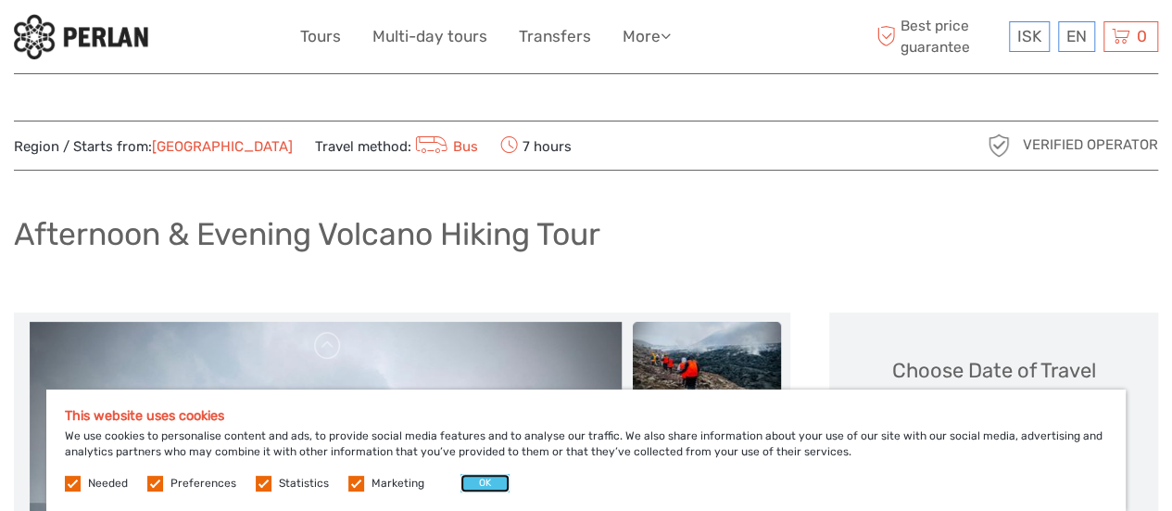
click at [484, 481] on button "OK" at bounding box center [484, 482] width 49 height 19
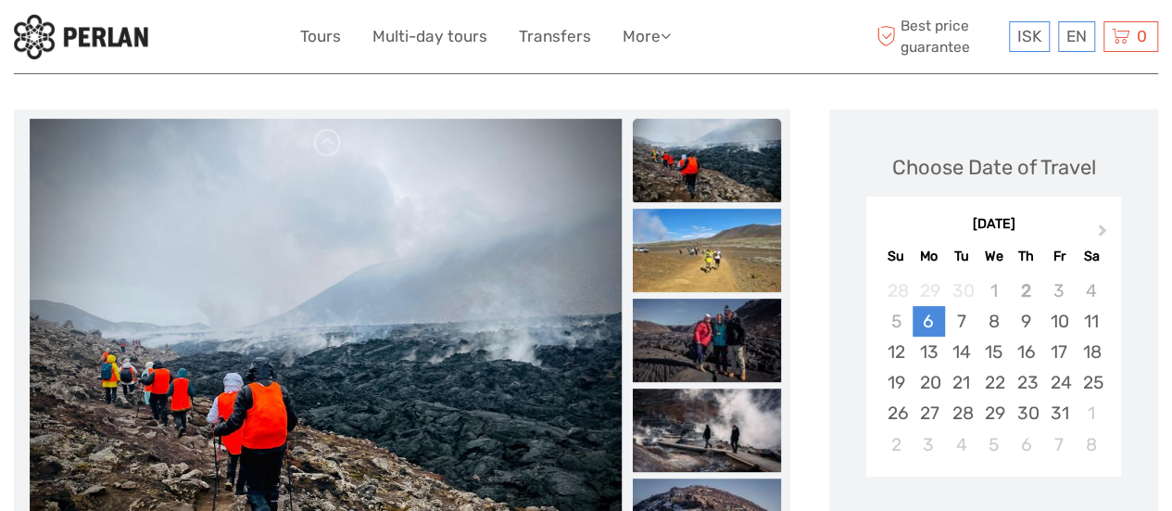
scroll to position [204, 0]
click at [1103, 229] on span "Next Month" at bounding box center [1103, 233] width 0 height 27
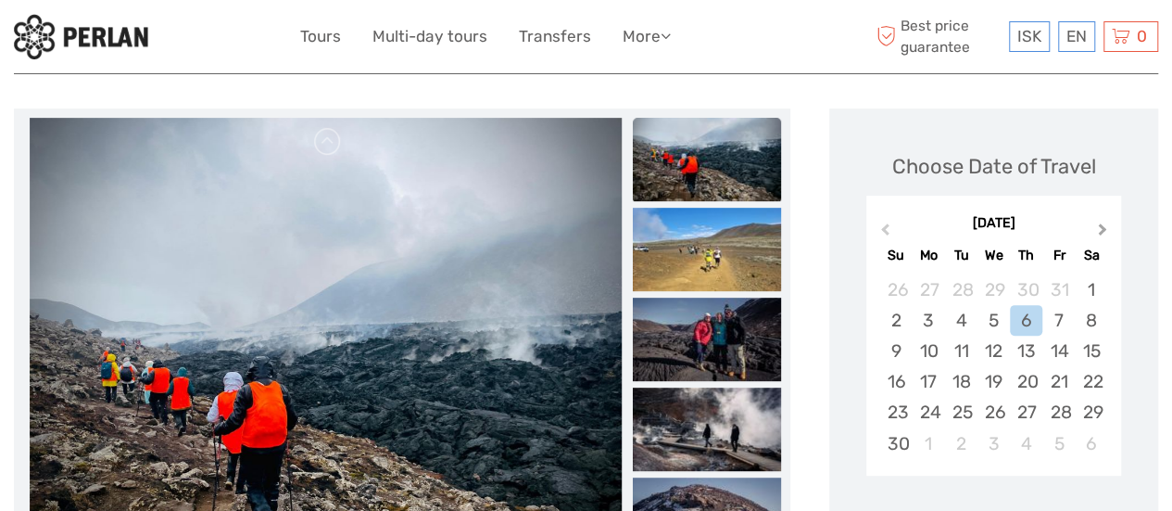
click at [1103, 229] on span "Next Month" at bounding box center [1103, 233] width 0 height 27
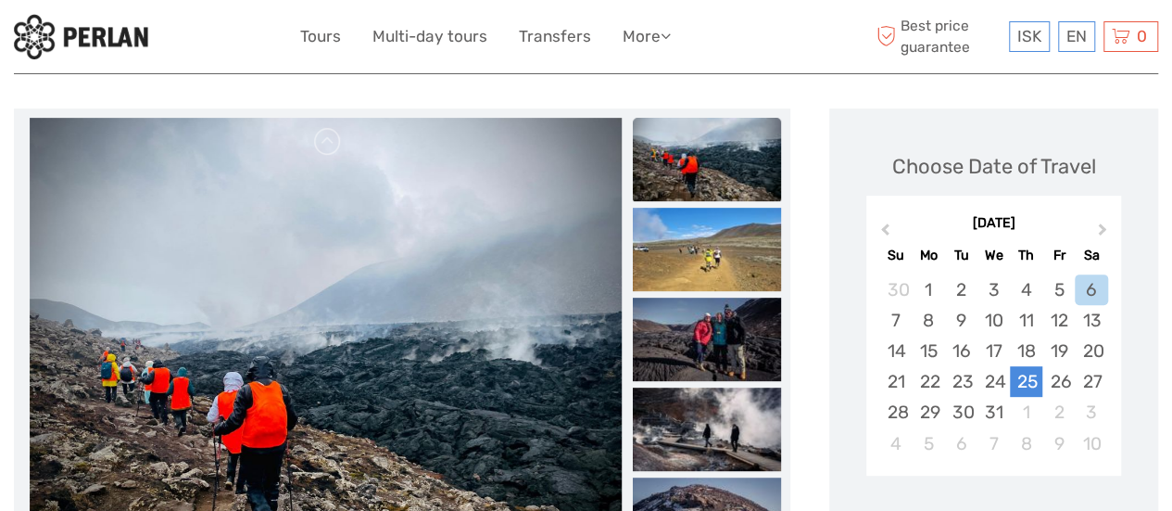
click at [1033, 373] on div "25" at bounding box center [1026, 381] width 32 height 31
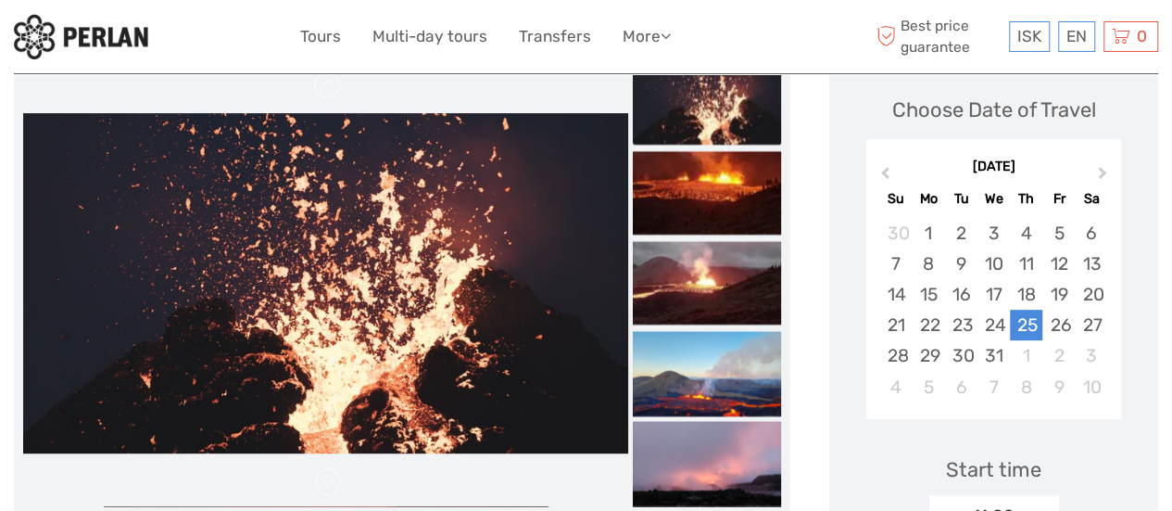
scroll to position [0, 0]
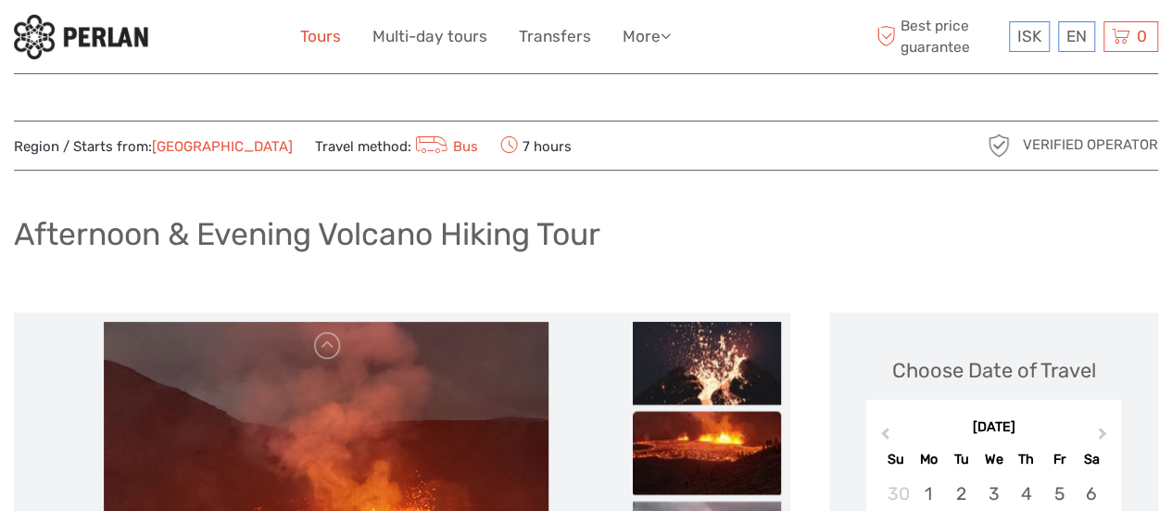
click at [332, 34] on link "Tours" at bounding box center [320, 36] width 41 height 27
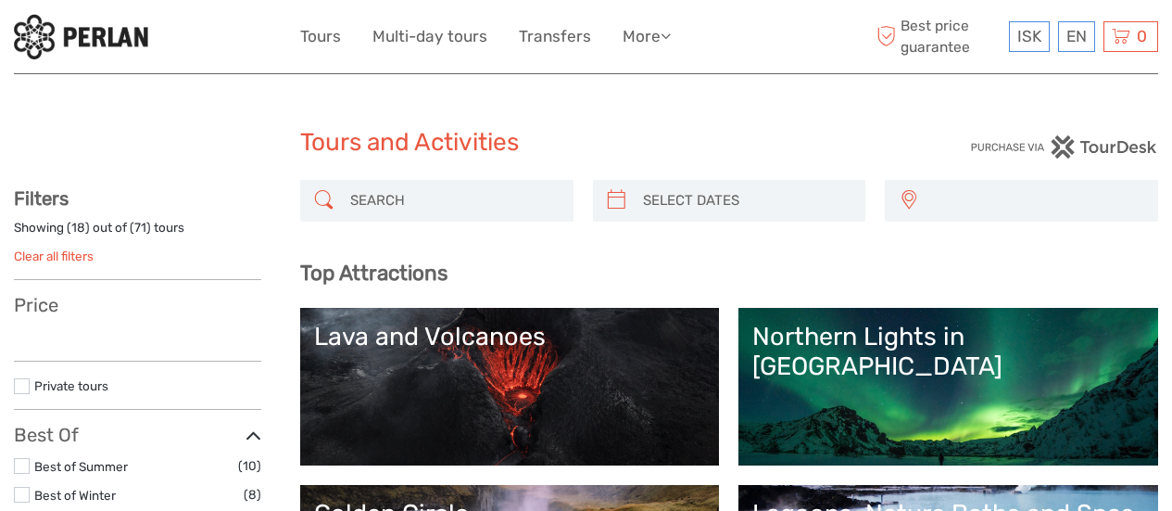
select select
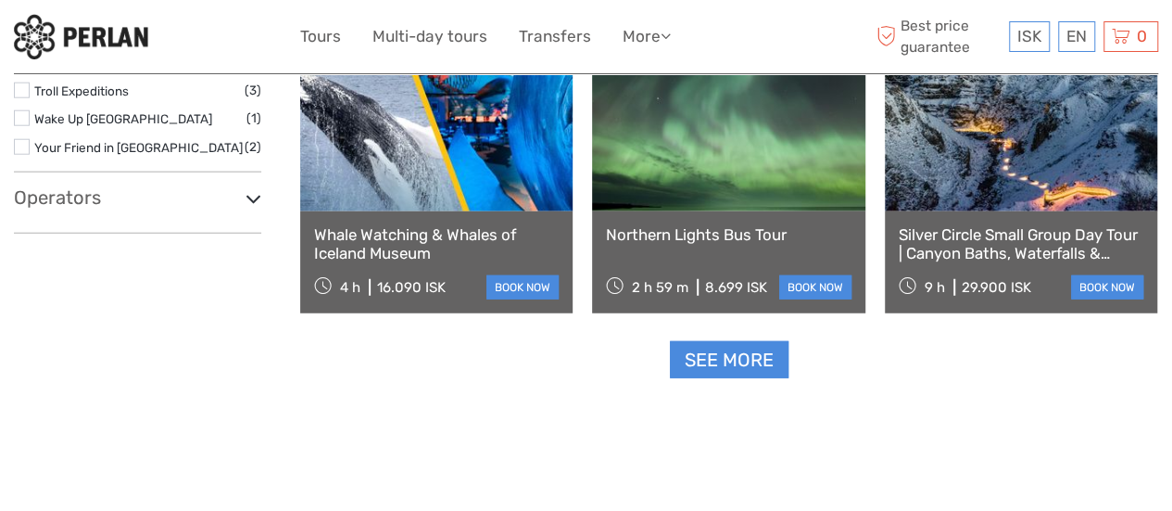
scroll to position [2328, 0]
click at [697, 357] on link "See more" at bounding box center [729, 359] width 119 height 38
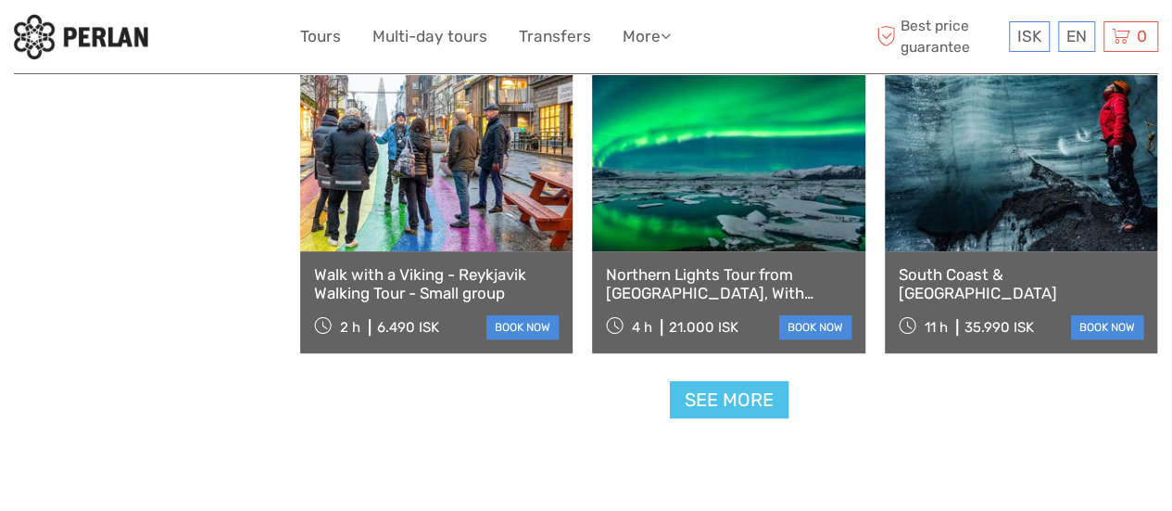
scroll to position [3791, 0]
click at [712, 394] on link "See more" at bounding box center [729, 399] width 119 height 38
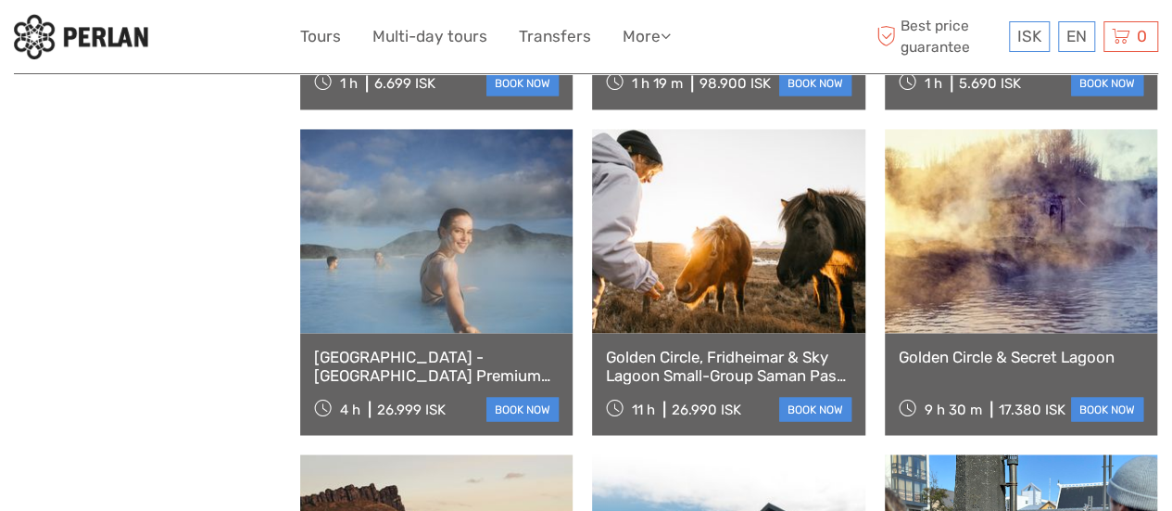
scroll to position [5011, 0]
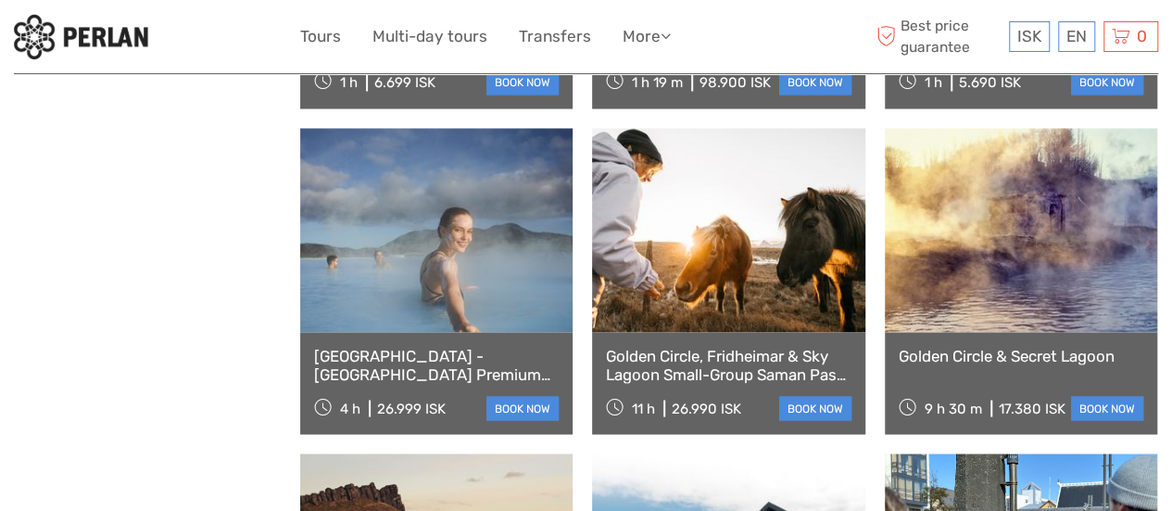
click at [712, 394] on div "11 h 26.990 ISK" at bounding box center [673, 407] width 135 height 26
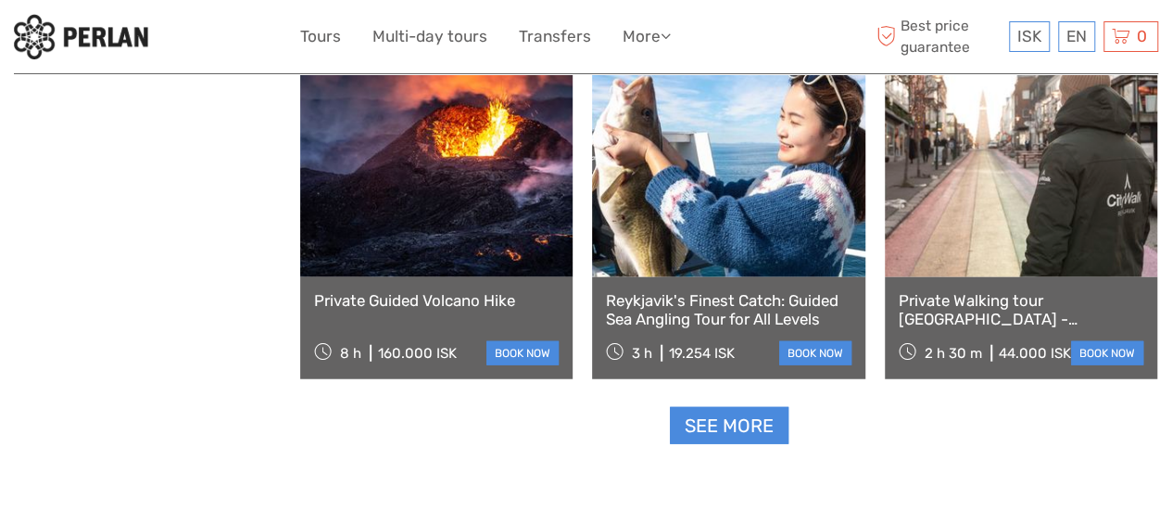
scroll to position [5723, 0]
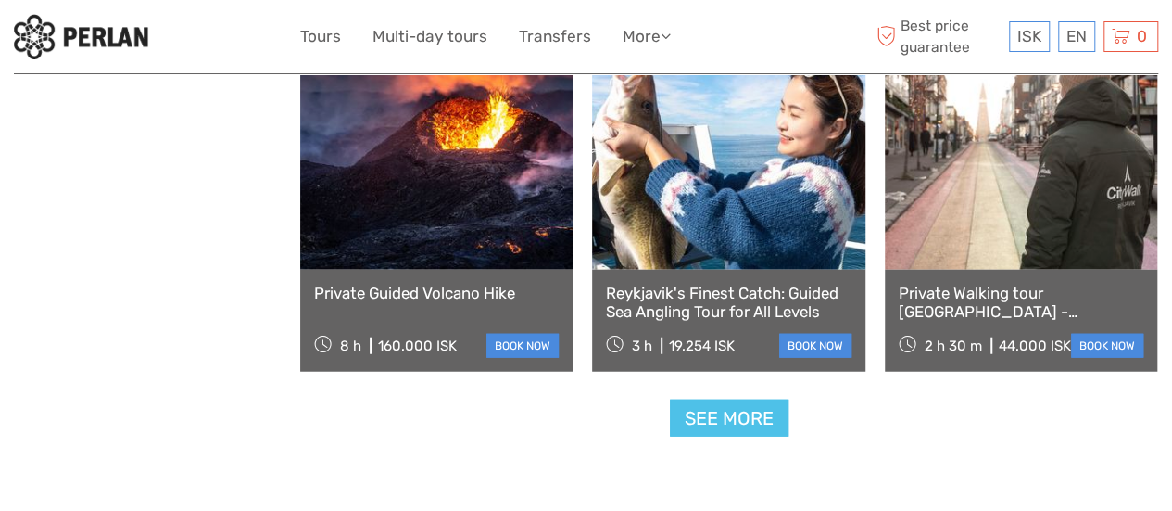
click at [776, 423] on link "See more" at bounding box center [729, 418] width 119 height 38
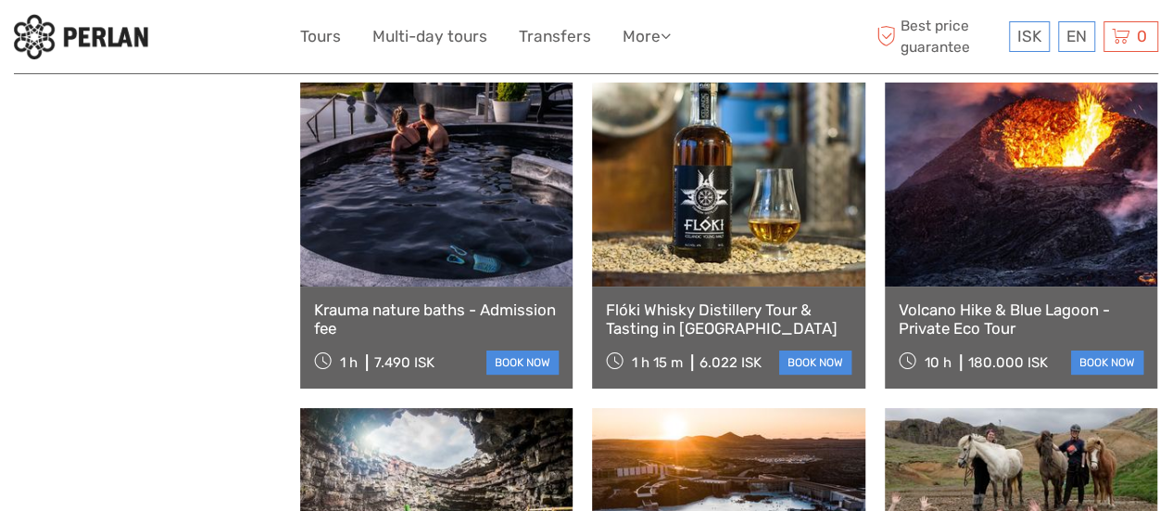
scroll to position [7008, 0]
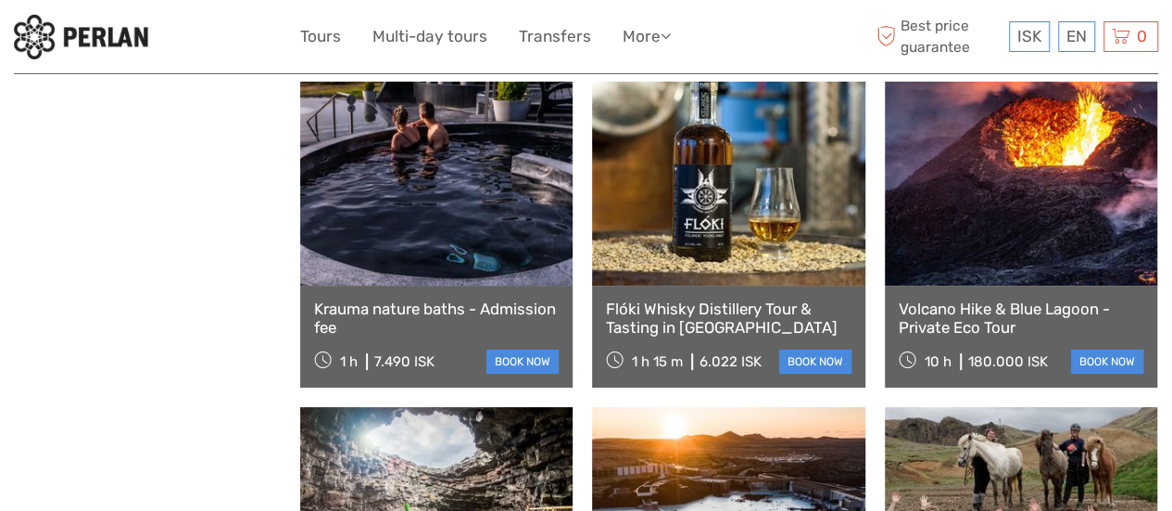
click at [1058, 316] on link "Volcano Hike & Blue Lagoon - Private Eco Tour" at bounding box center [1021, 318] width 245 height 38
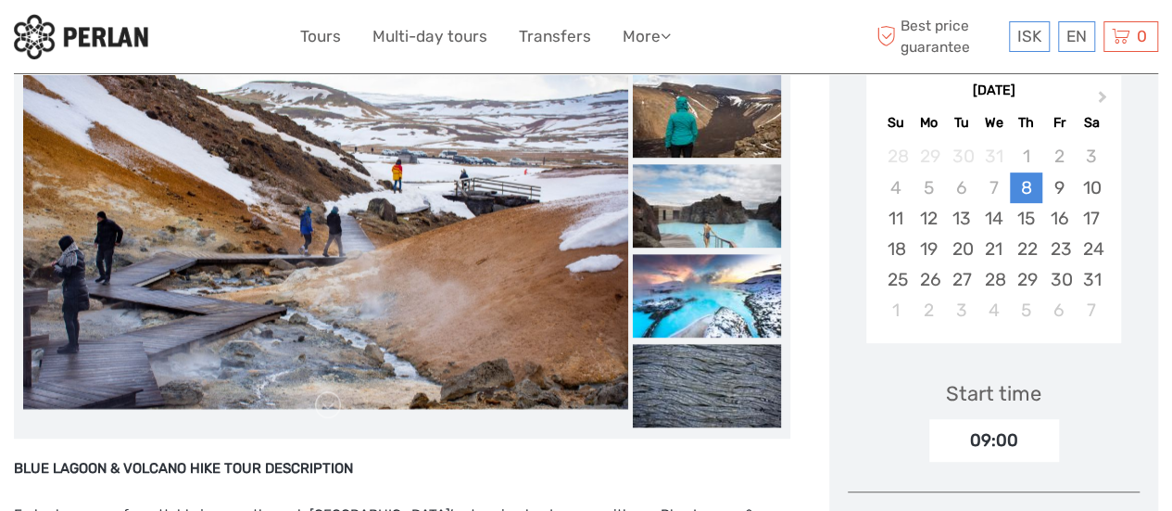
scroll to position [267, 0]
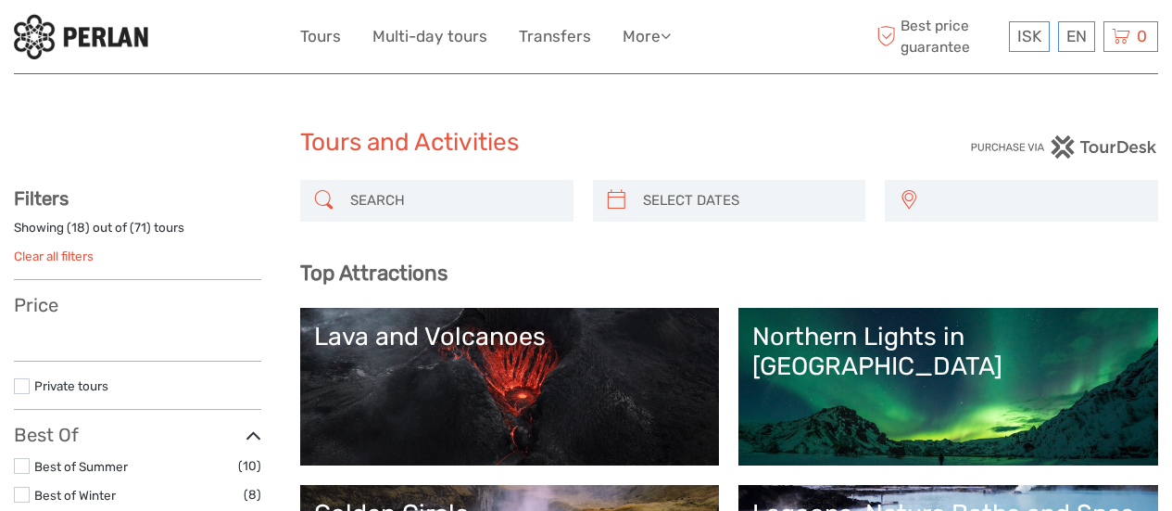
select select
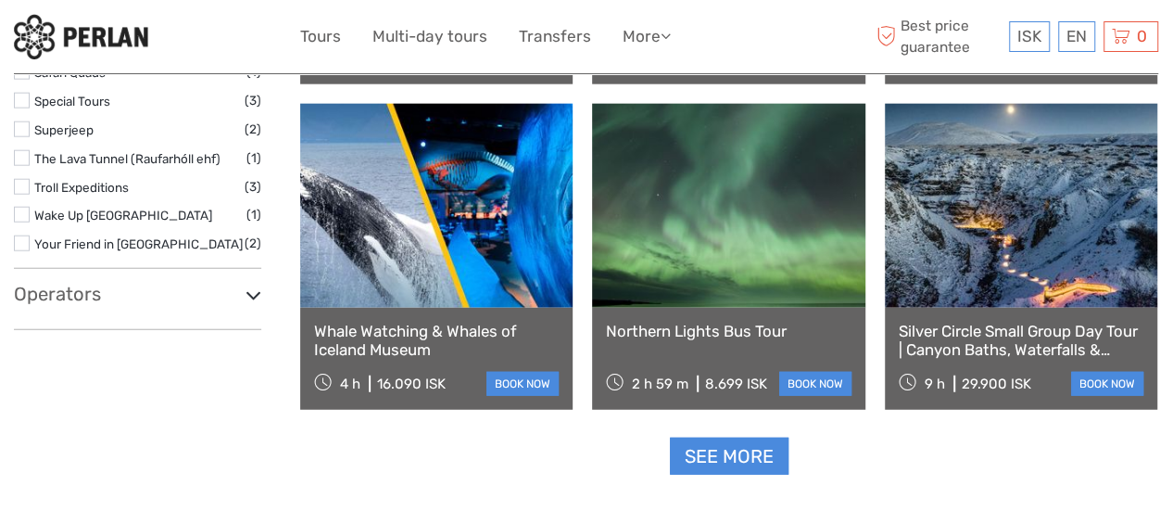
scroll to position [2230, 0]
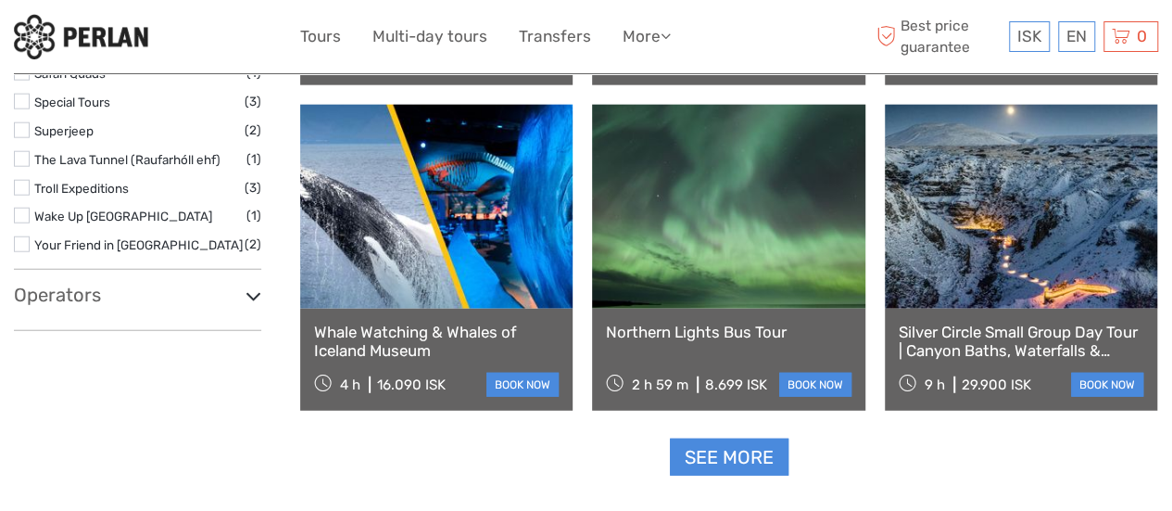
click at [430, 332] on link "Whale Watching & Whales of Iceland Museum" at bounding box center [436, 341] width 245 height 38
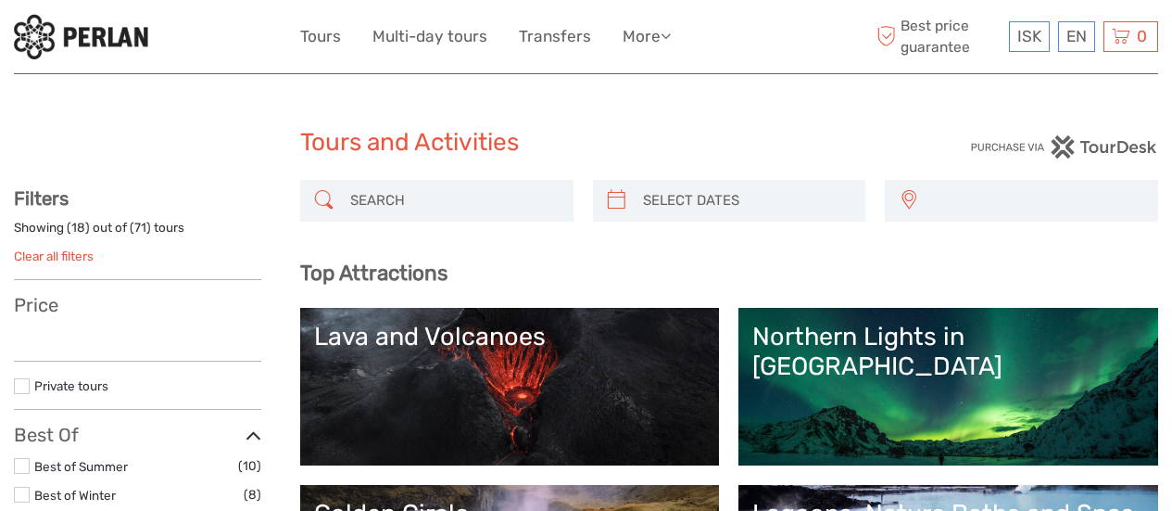
select select
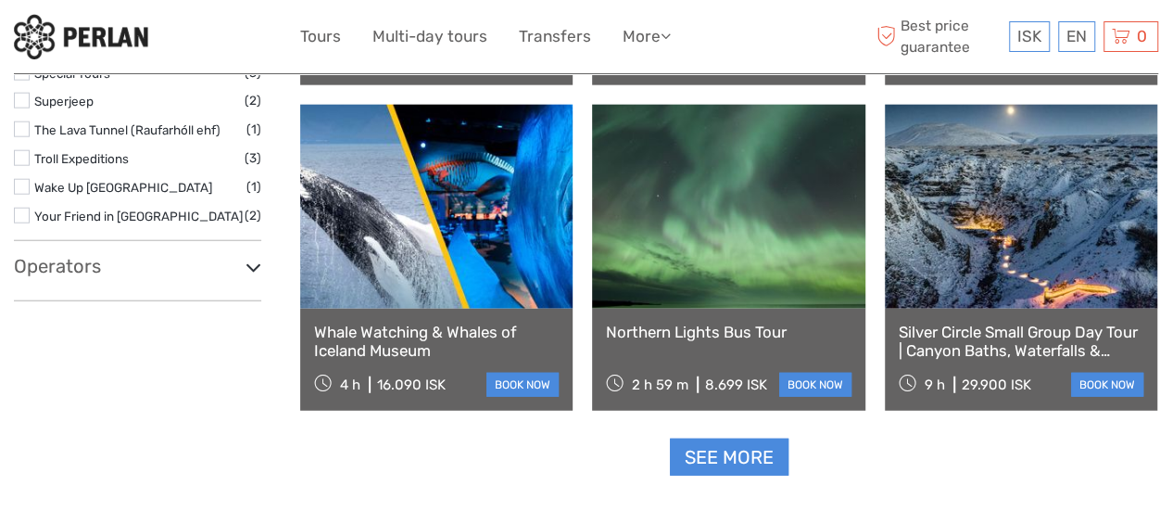
select select
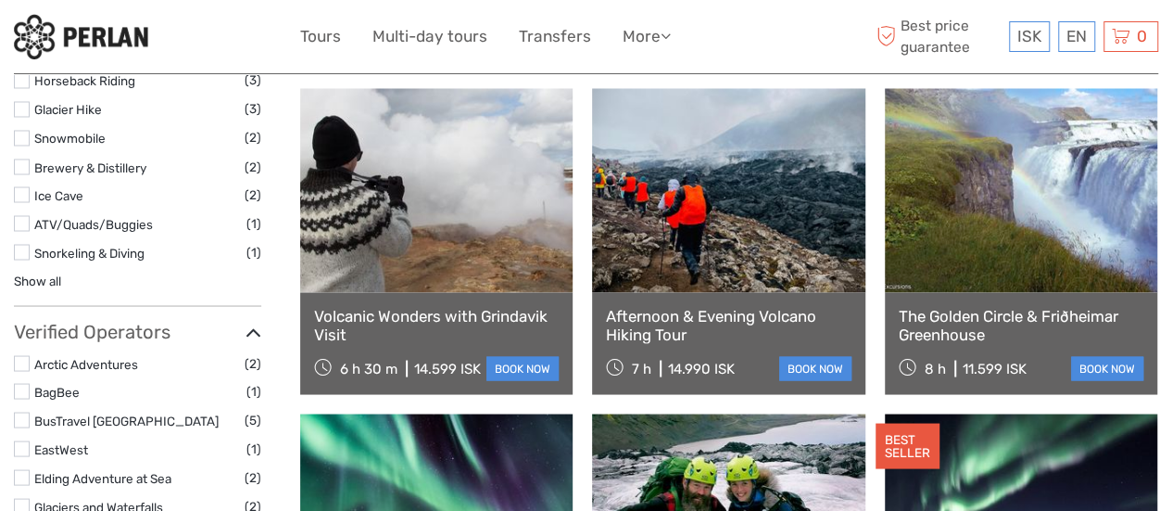
scroll to position [1593, 0]
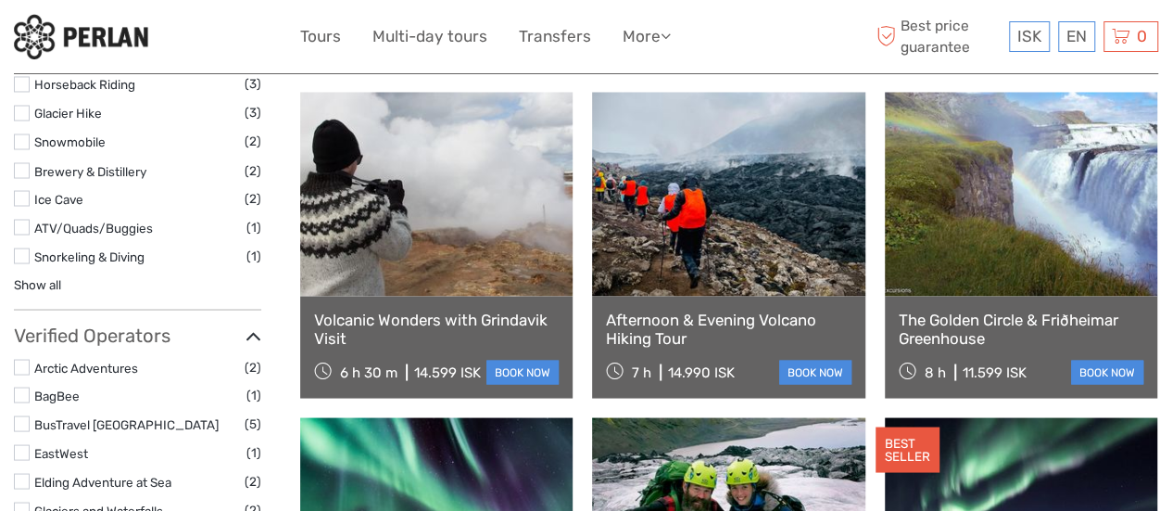
click at [754, 317] on link "Afternoon & Evening Volcano Hiking Tour" at bounding box center [728, 328] width 245 height 38
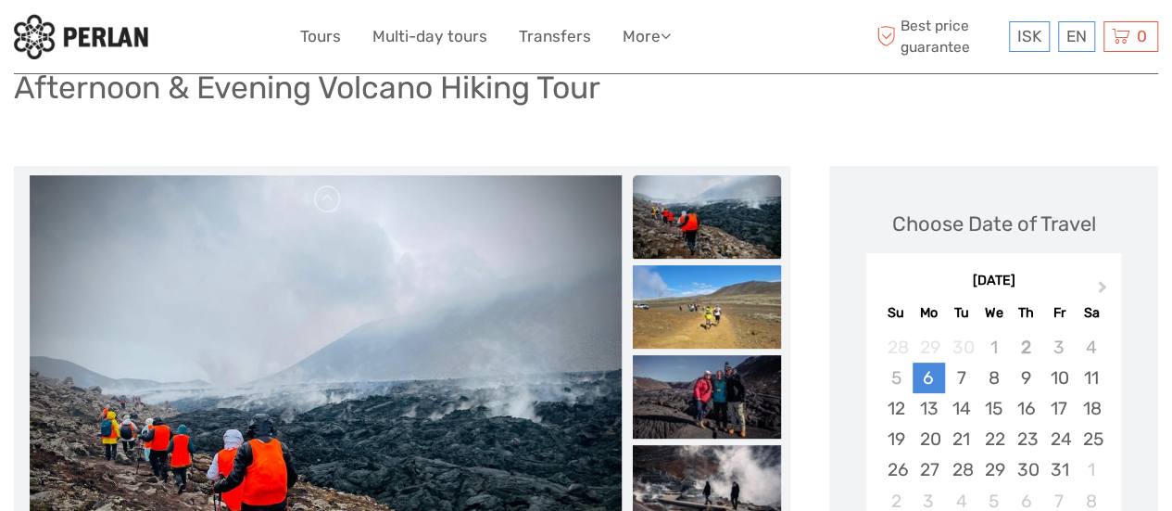
scroll to position [159, 0]
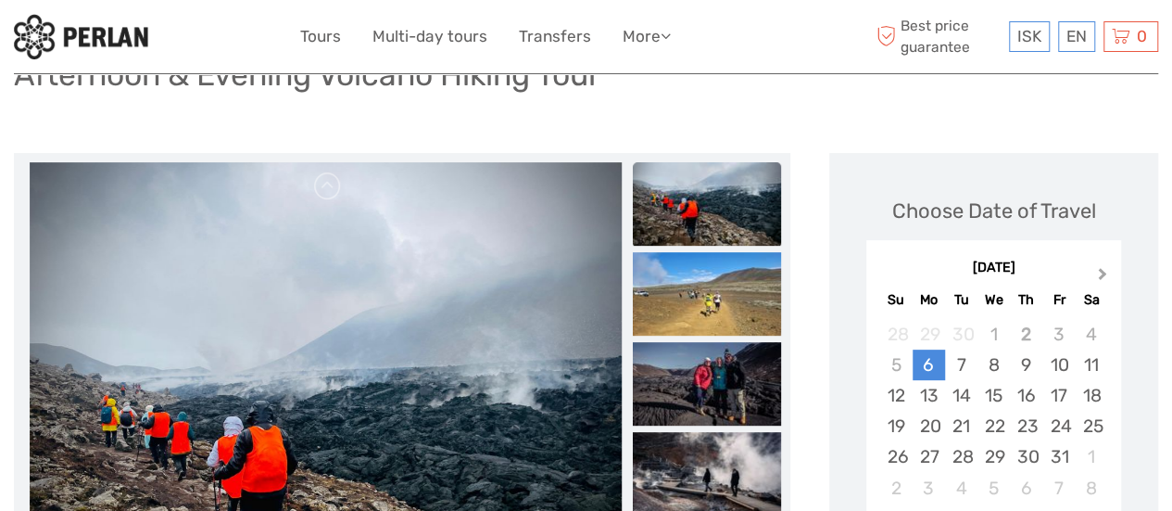
click at [1103, 272] on span "Next Month" at bounding box center [1103, 277] width 0 height 27
click at [1103, 273] on span "Next Month" at bounding box center [1103, 277] width 0 height 27
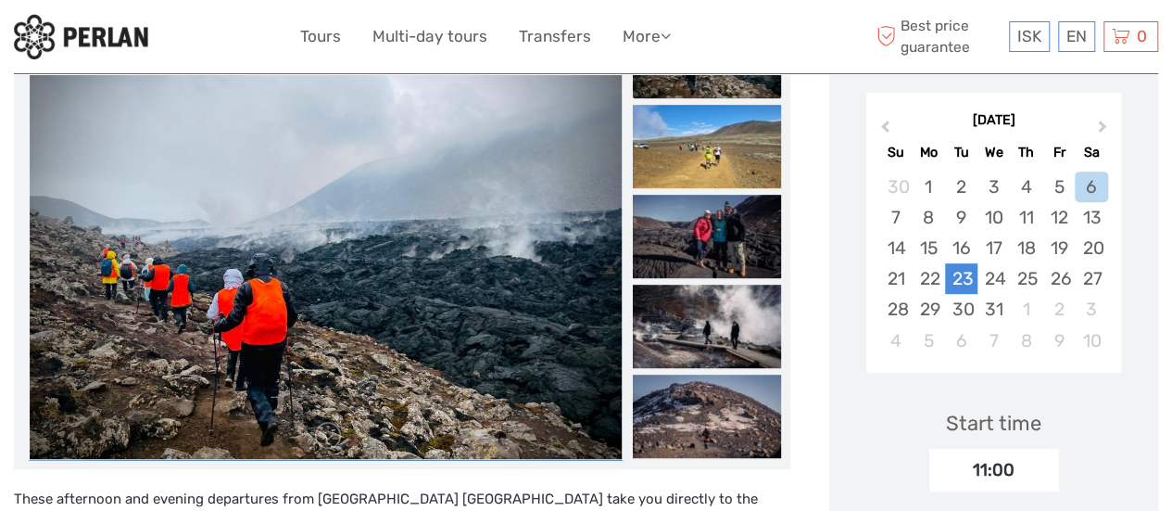
scroll to position [308, 0]
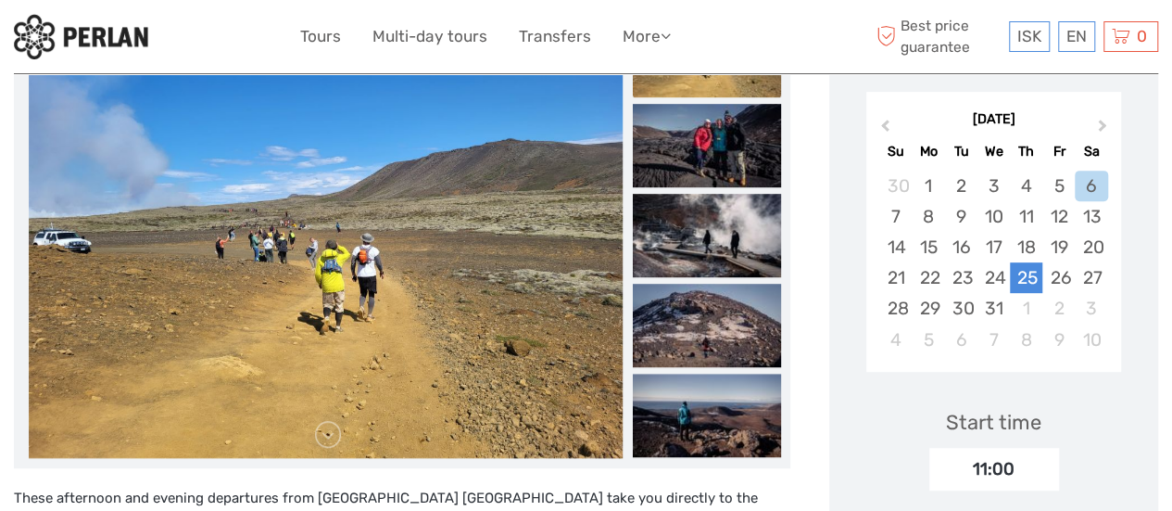
click at [1027, 282] on div "25" at bounding box center [1026, 277] width 32 height 31
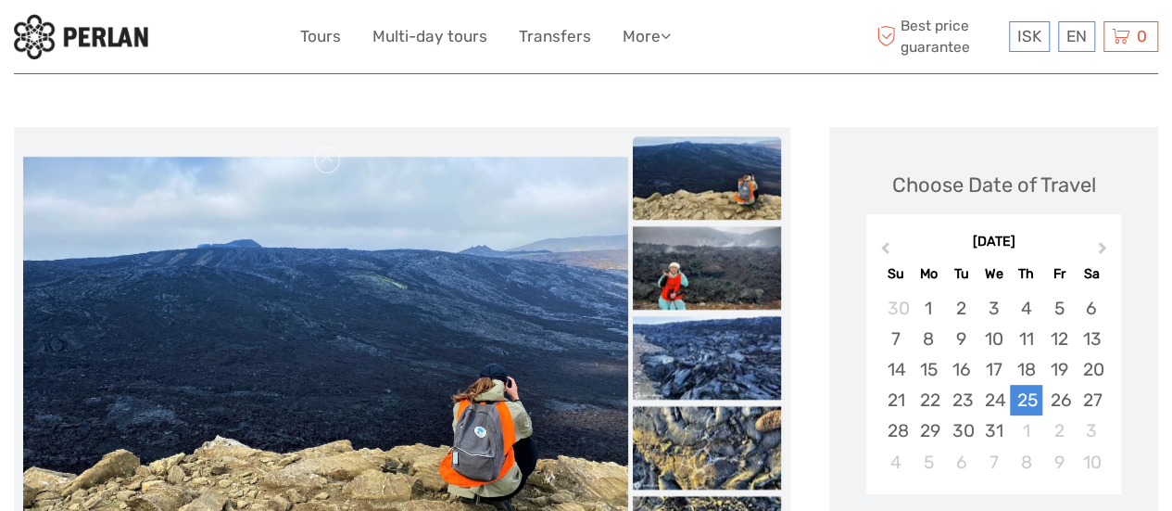
scroll to position [0, 0]
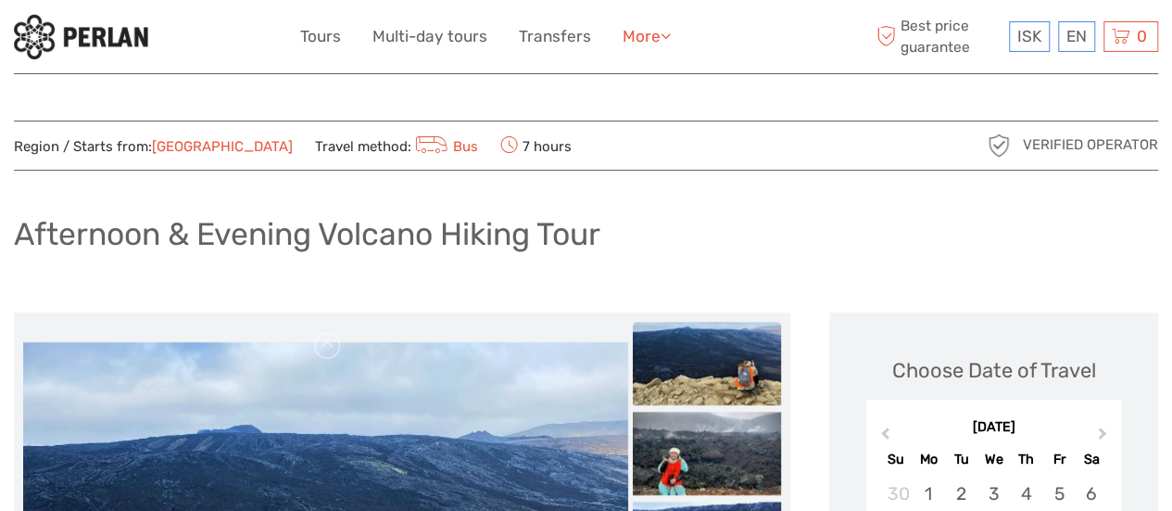
click at [670, 40] on icon at bounding box center [666, 36] width 10 height 16
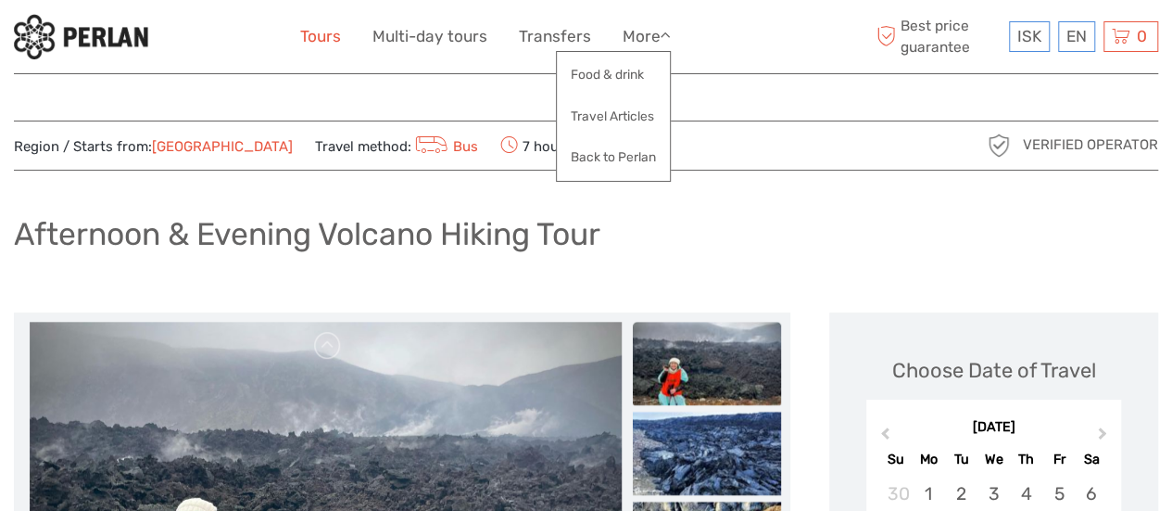
click at [332, 40] on link "Tours" at bounding box center [320, 36] width 41 height 27
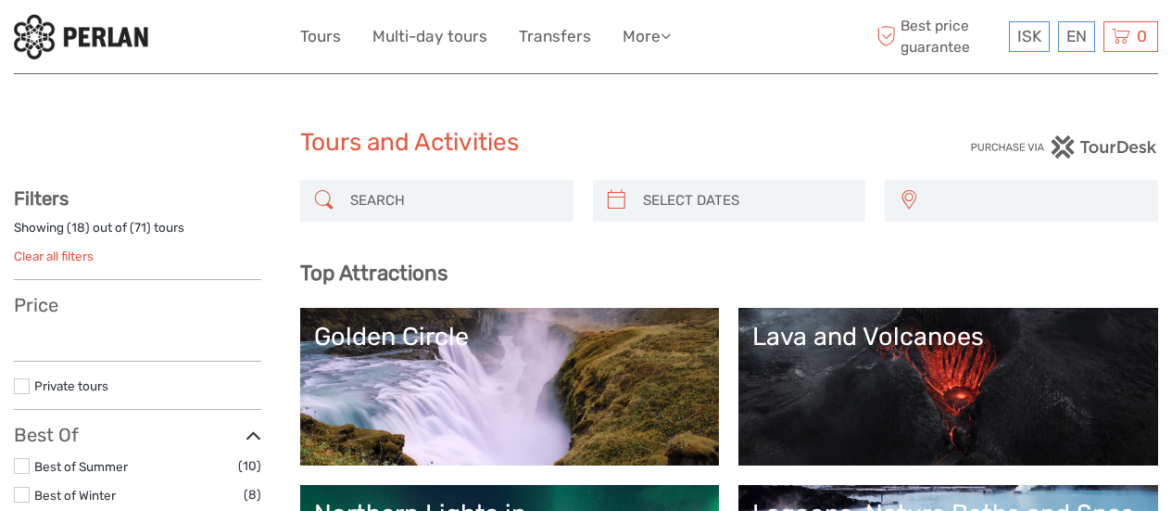
select select
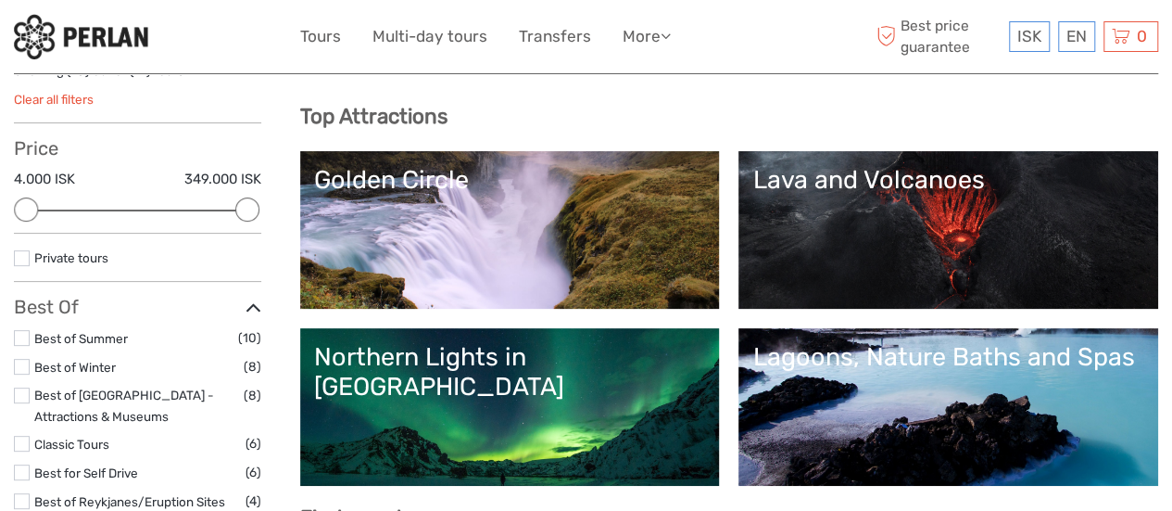
scroll to position [158, 0]
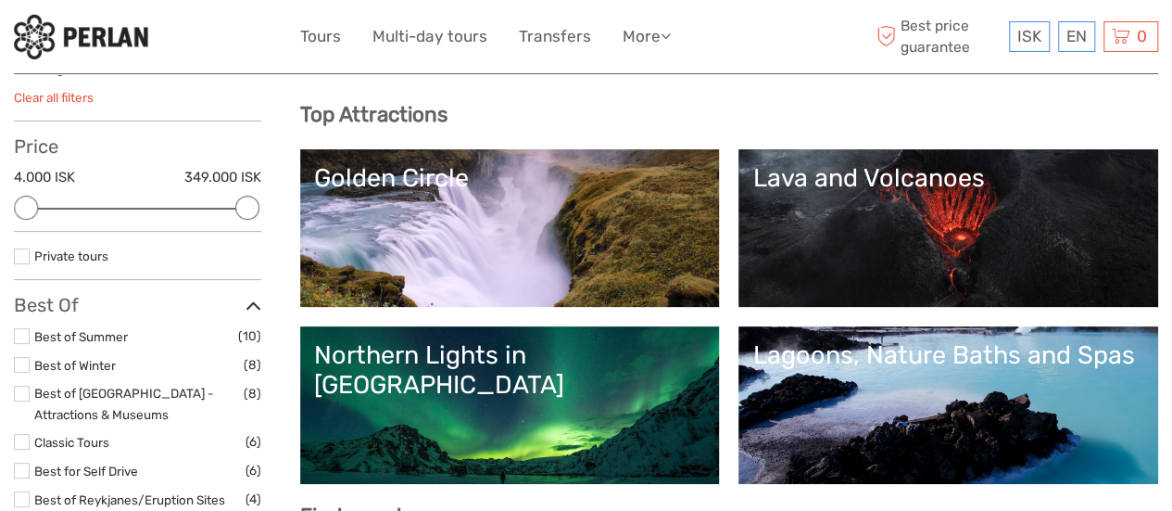
click at [752, 193] on div "Lava and Volcanoes" at bounding box center [948, 178] width 392 height 30
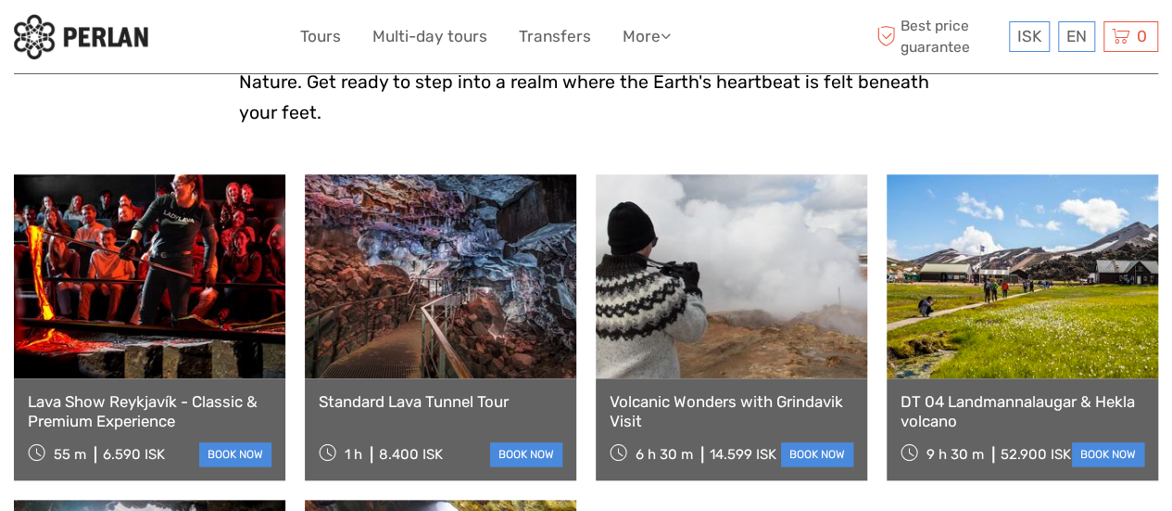
scroll to position [673, 0]
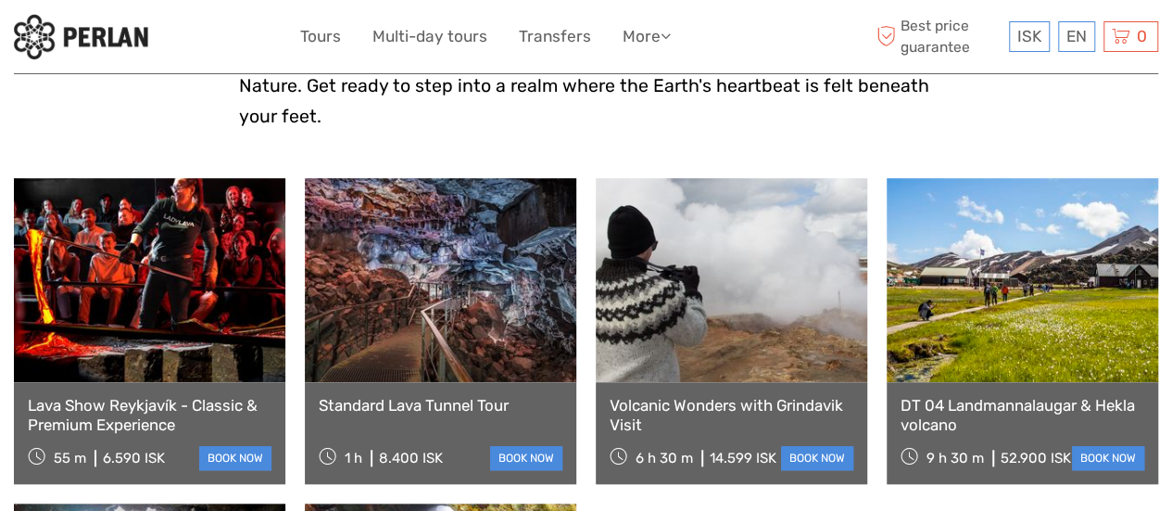
click at [732, 396] on link "Volcanic Wonders with Grindavik Visit" at bounding box center [732, 415] width 244 height 38
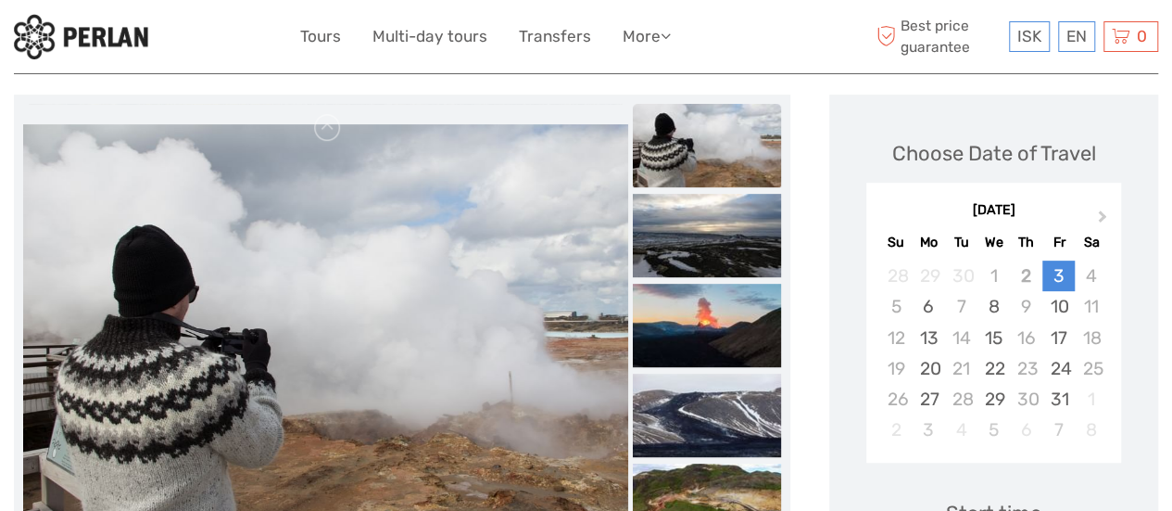
scroll to position [241, 0]
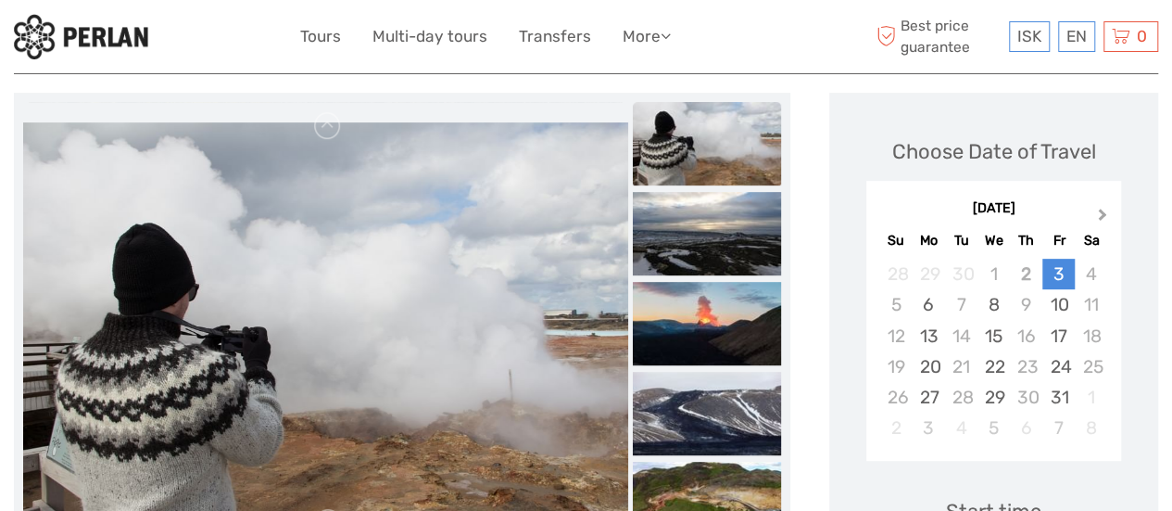
click at [1095, 208] on button "Next Month" at bounding box center [1105, 219] width 30 height 30
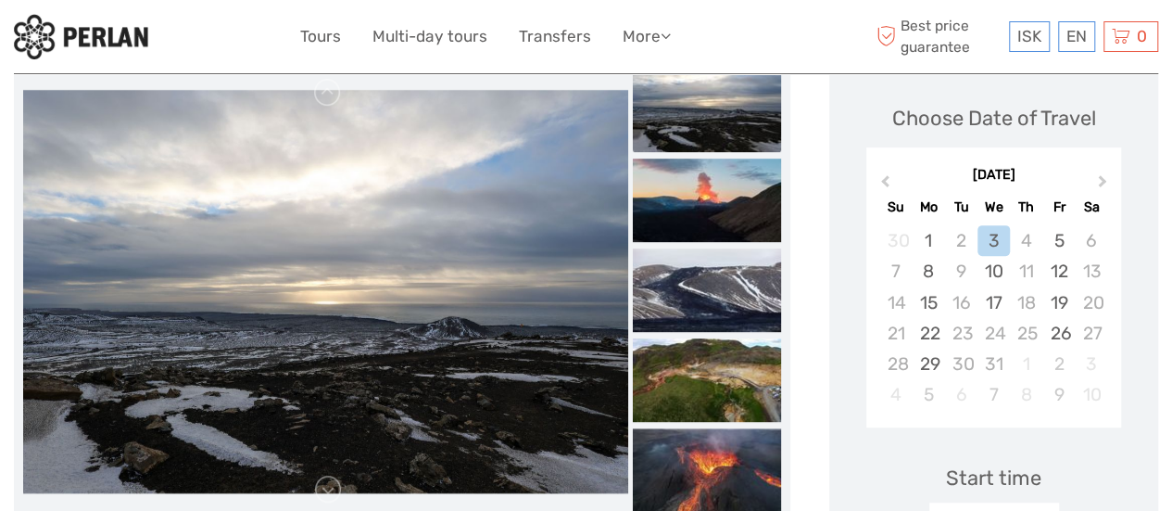
scroll to position [275, 0]
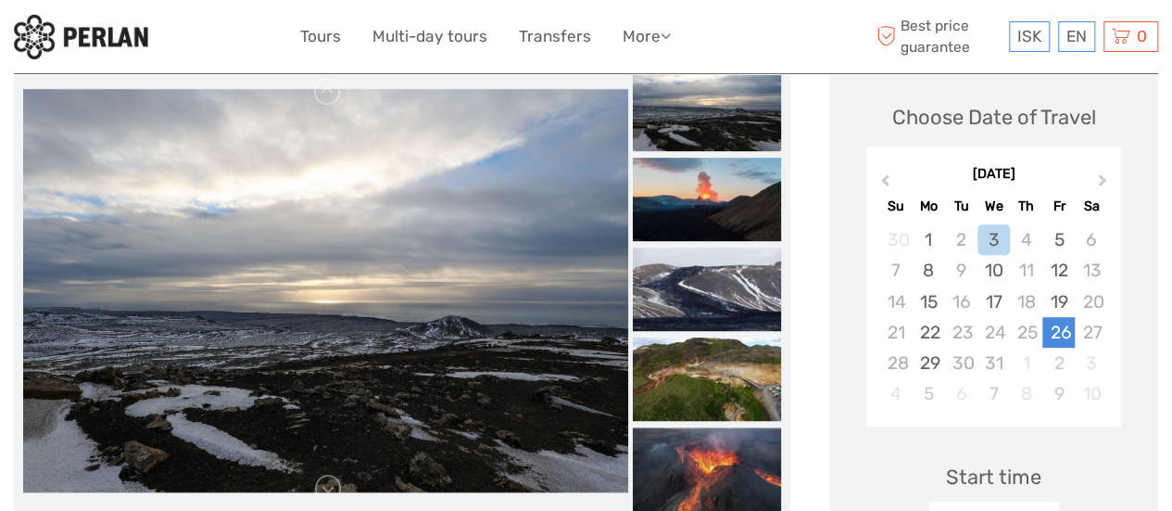
click at [1058, 334] on div "26" at bounding box center [1058, 332] width 32 height 31
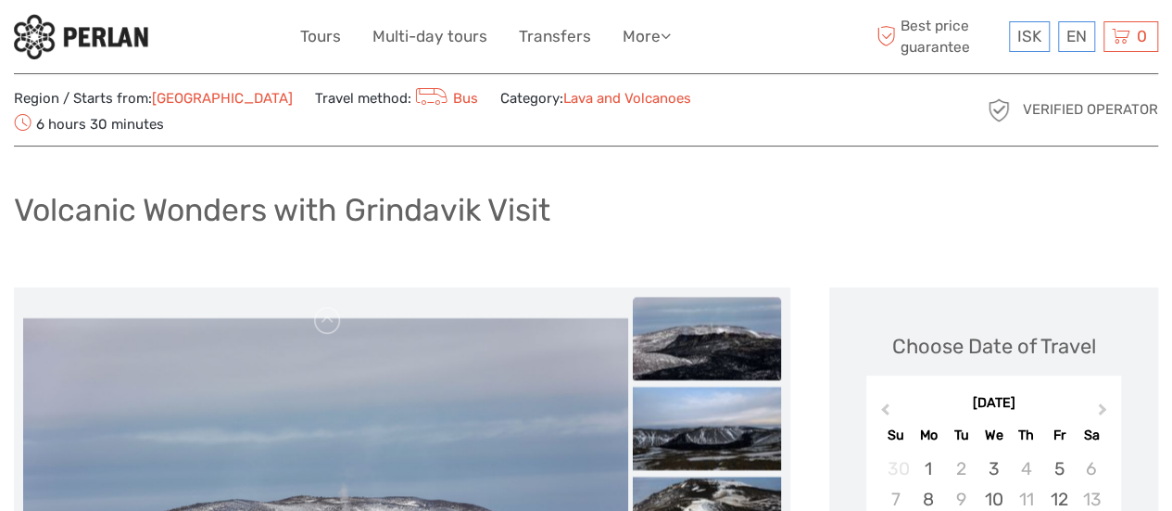
scroll to position [0, 0]
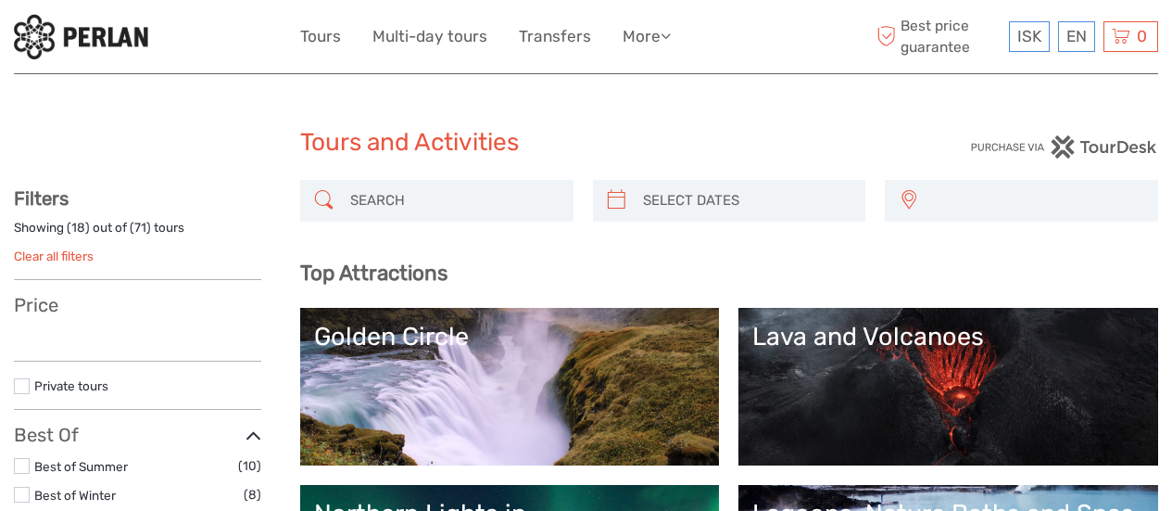
select select
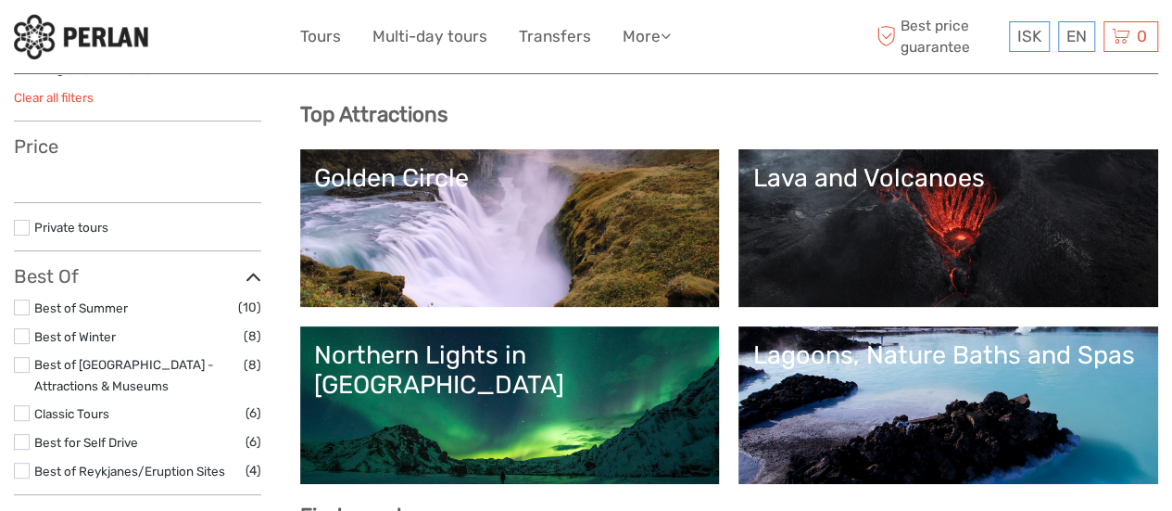
select select
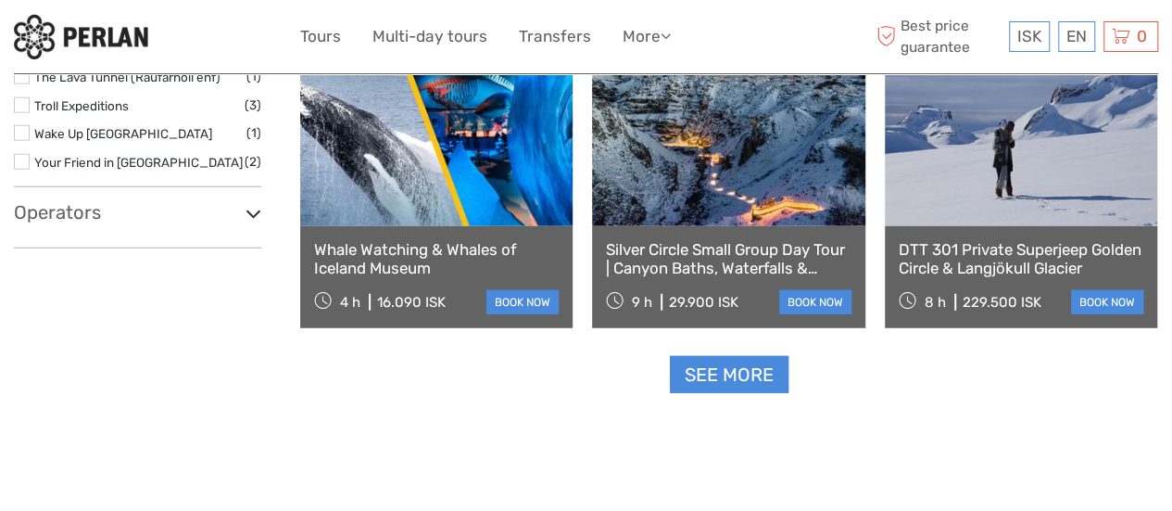
scroll to position [2314, 0]
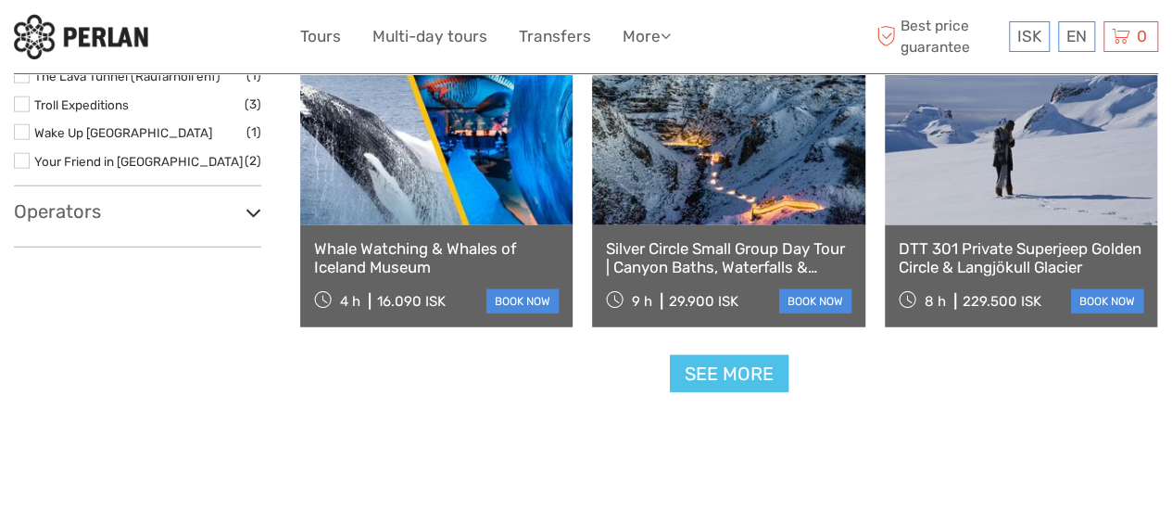
click at [738, 368] on link "See more" at bounding box center [729, 374] width 119 height 38
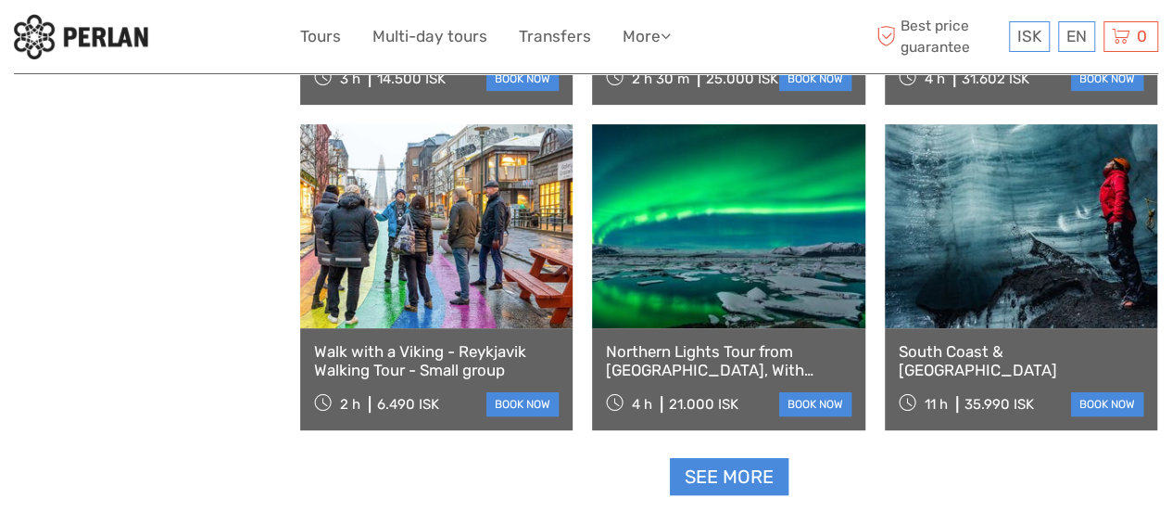
scroll to position [3714, 0]
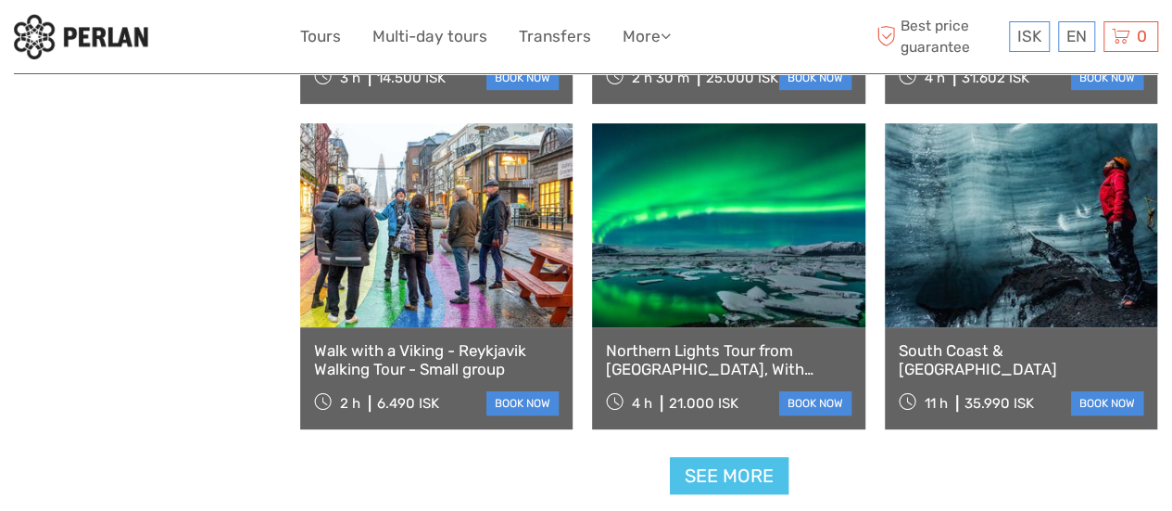
click at [726, 472] on link "See more" at bounding box center [729, 476] width 119 height 38
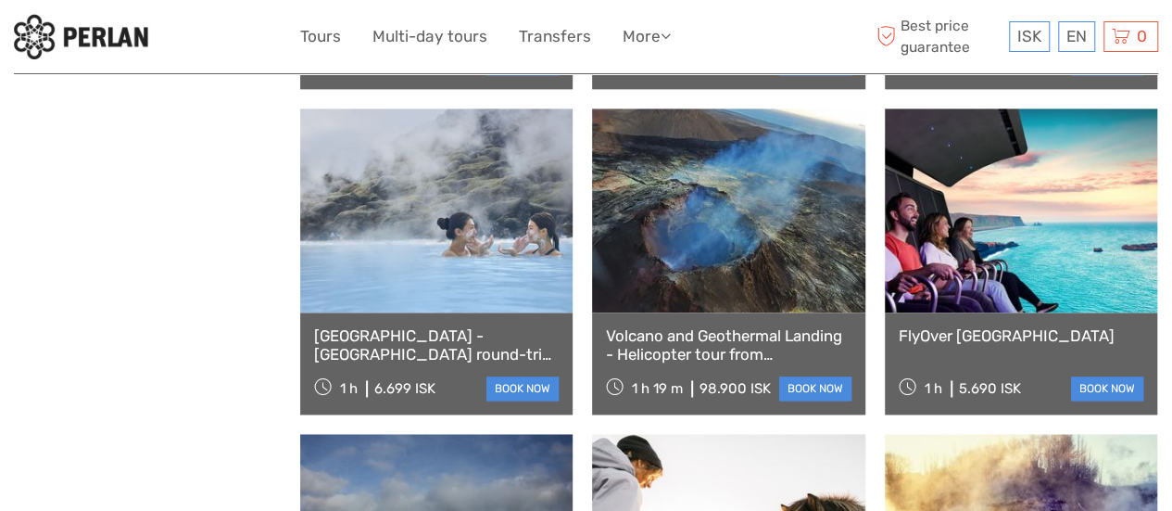
scroll to position [4706, 0]
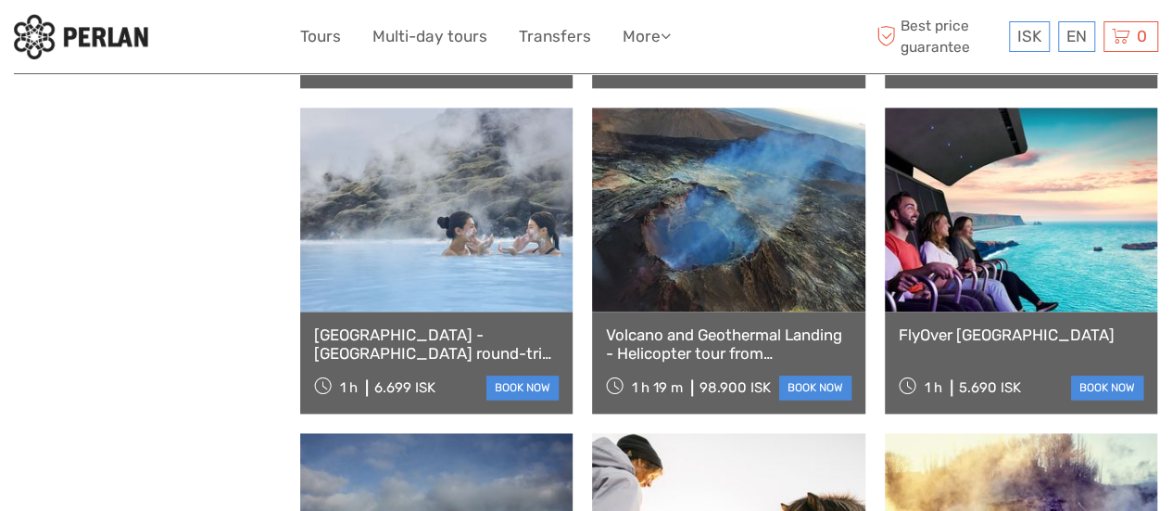
click at [977, 335] on link "FlyOver [GEOGRAPHIC_DATA]" at bounding box center [1021, 334] width 245 height 19
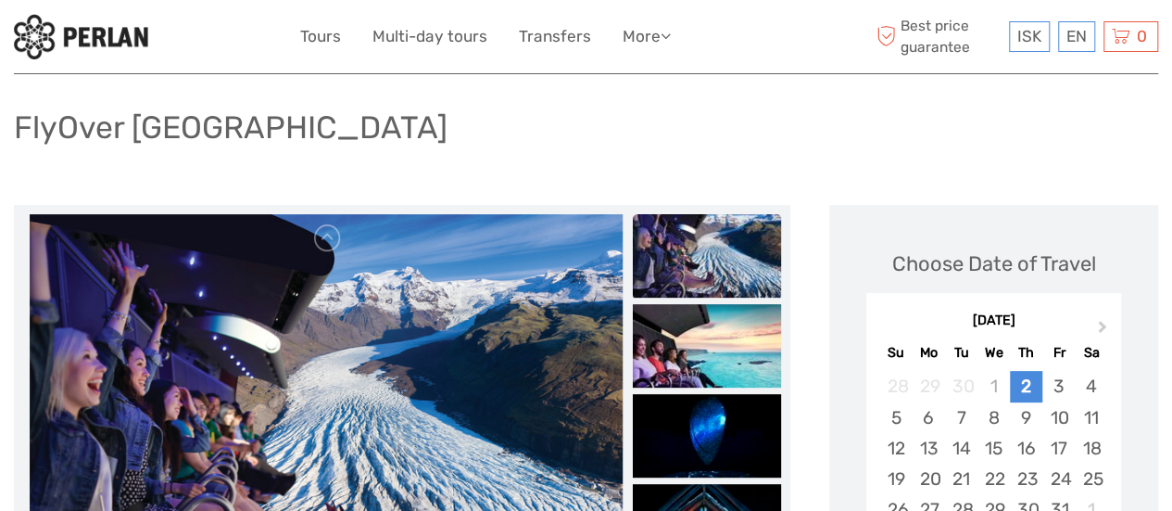
scroll to position [104, 0]
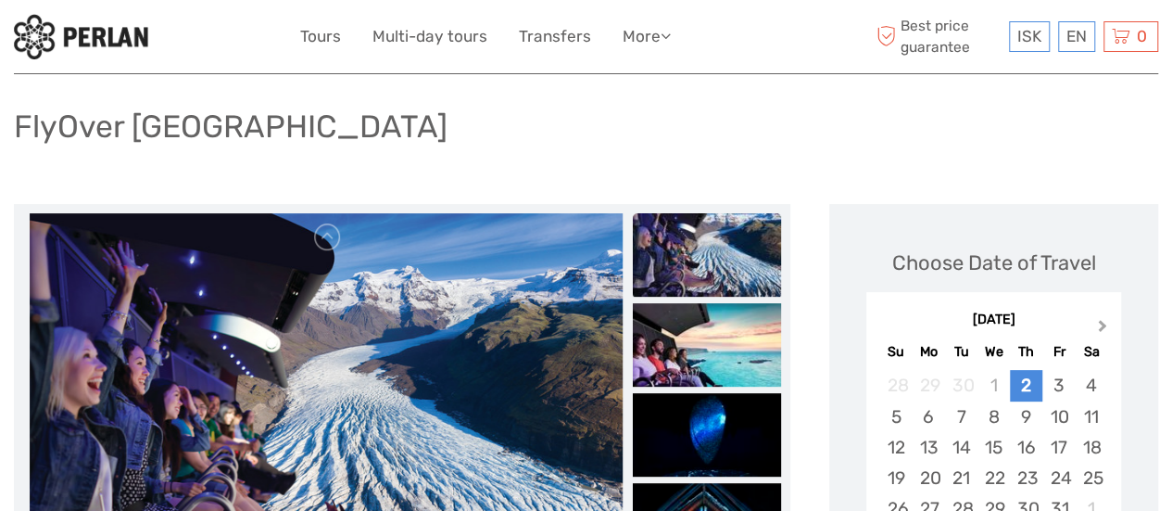
click at [1103, 325] on span "Next Month" at bounding box center [1103, 329] width 0 height 27
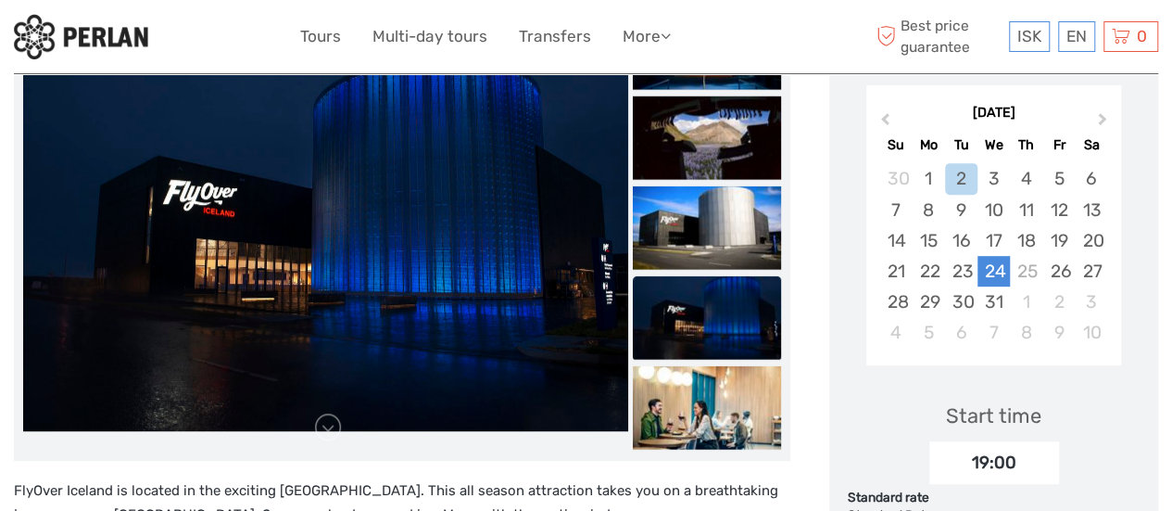
scroll to position [311, 0]
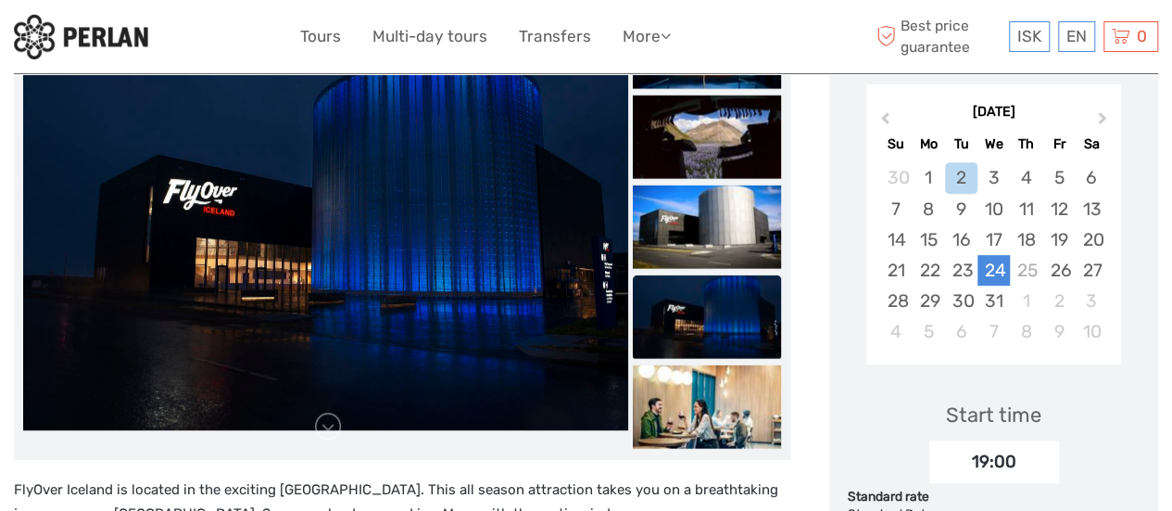
click at [992, 274] on div "24" at bounding box center [993, 270] width 32 height 31
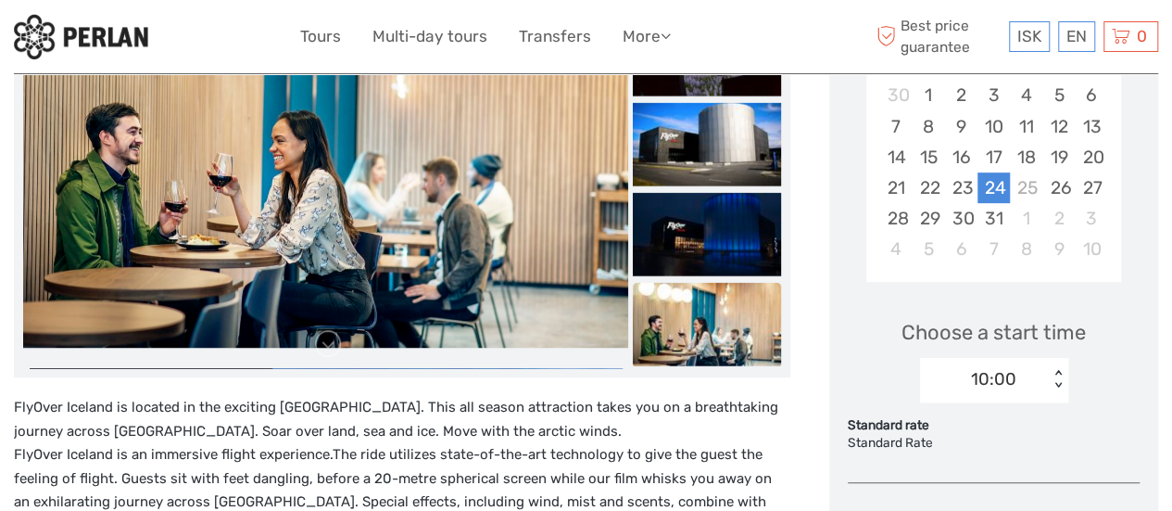
scroll to position [395, 0]
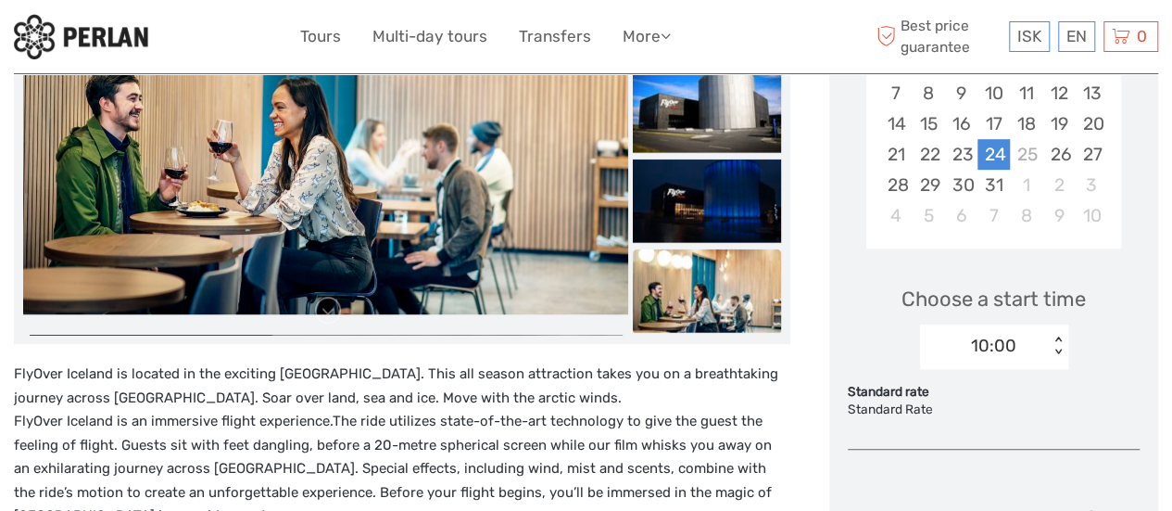
click at [1054, 369] on div "10:00 < >" at bounding box center [994, 346] width 148 height 44
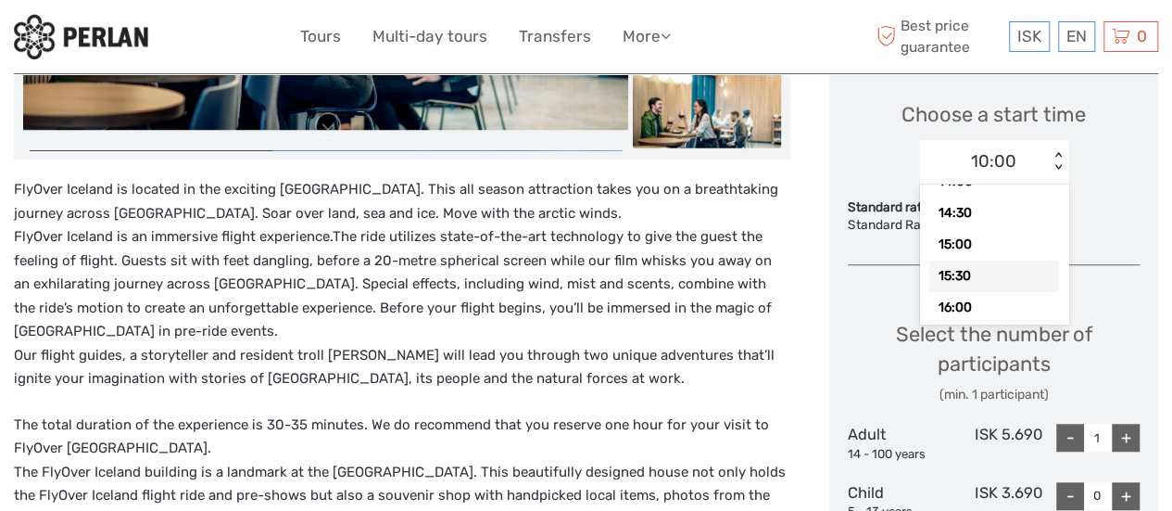
scroll to position [613, 0]
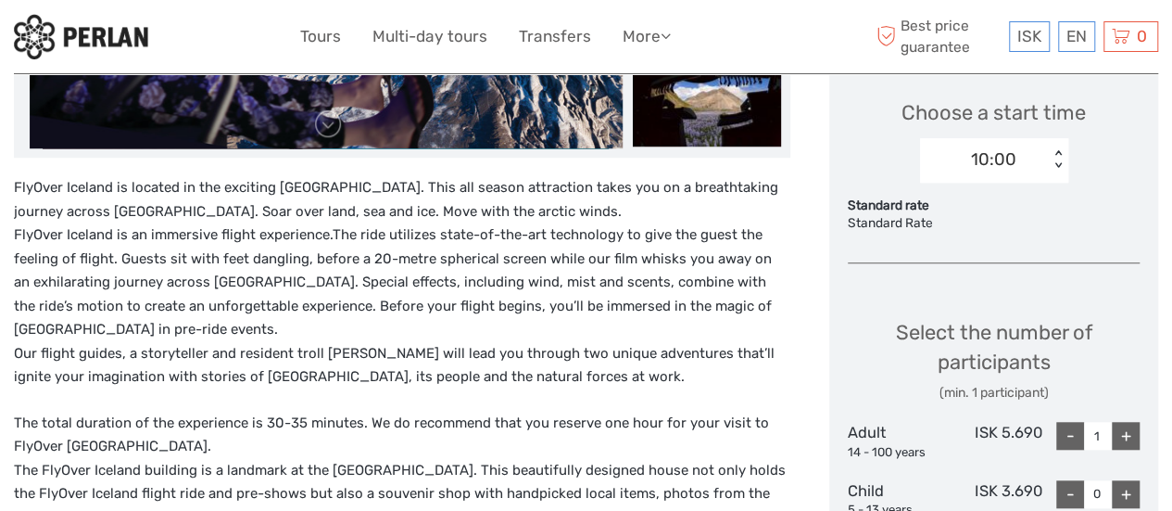
click at [1145, 344] on div "Choose Date of Travel [DATE] Previous Month Next Month [DATE] Su Mo Tu We Th Fr…" at bounding box center [993, 220] width 329 height 1053
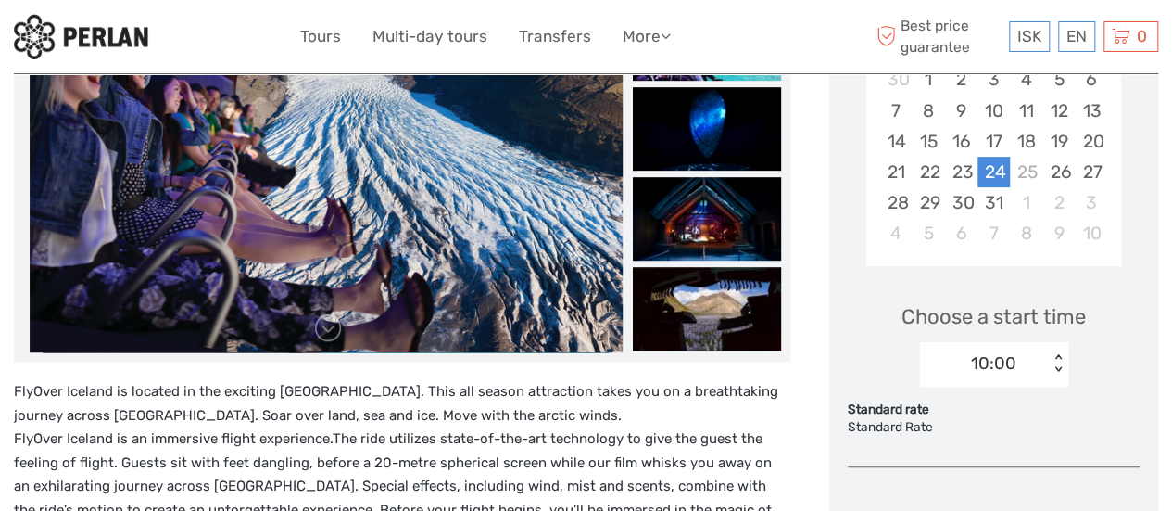
scroll to position [408, 0]
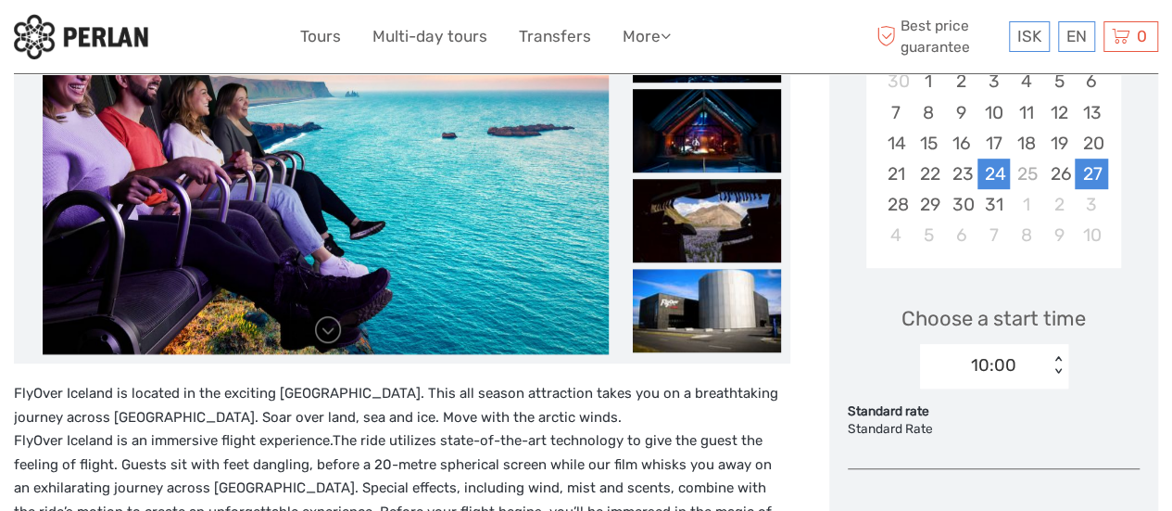
click at [1093, 180] on div "27" at bounding box center [1091, 173] width 32 height 31
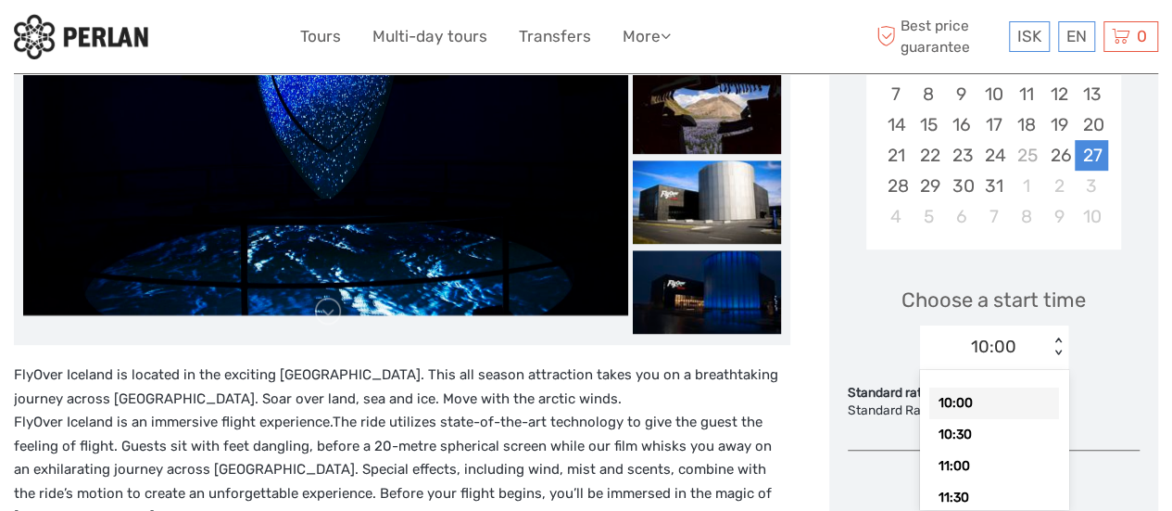
click at [1058, 362] on div "10:00 < >" at bounding box center [994, 347] width 148 height 44
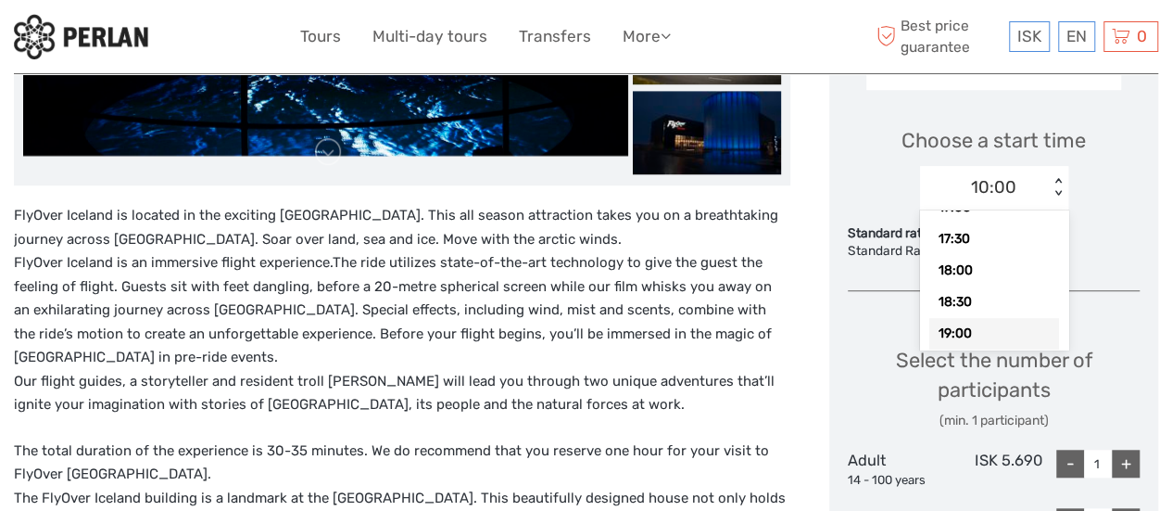
scroll to position [628, 0]
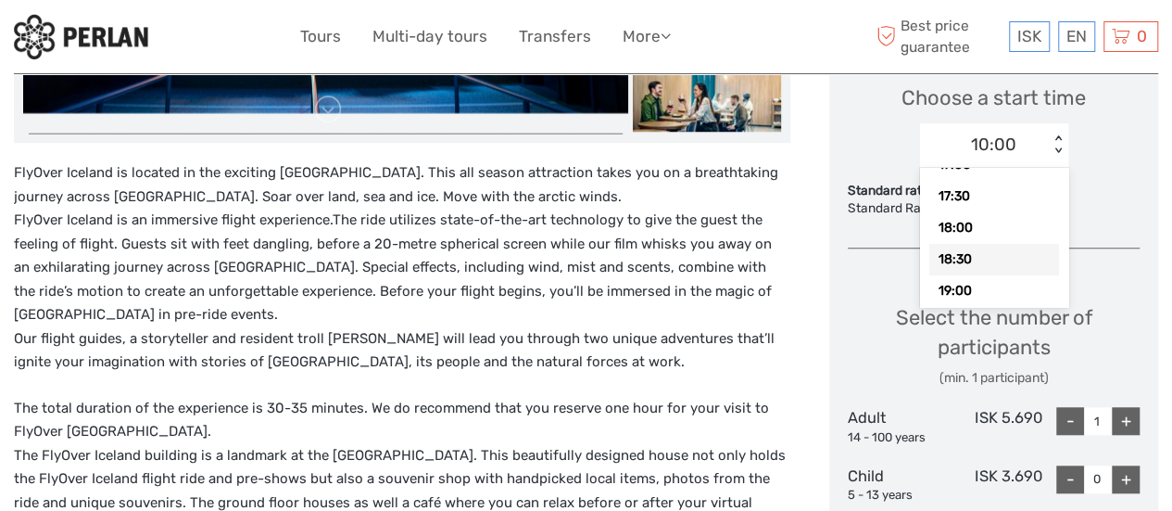
click at [1119, 263] on div "Choose Date of Travel [DATE] Previous Month Next Month [DATE] Su Mo Tu We Th Fr…" at bounding box center [993, 205] width 329 height 1053
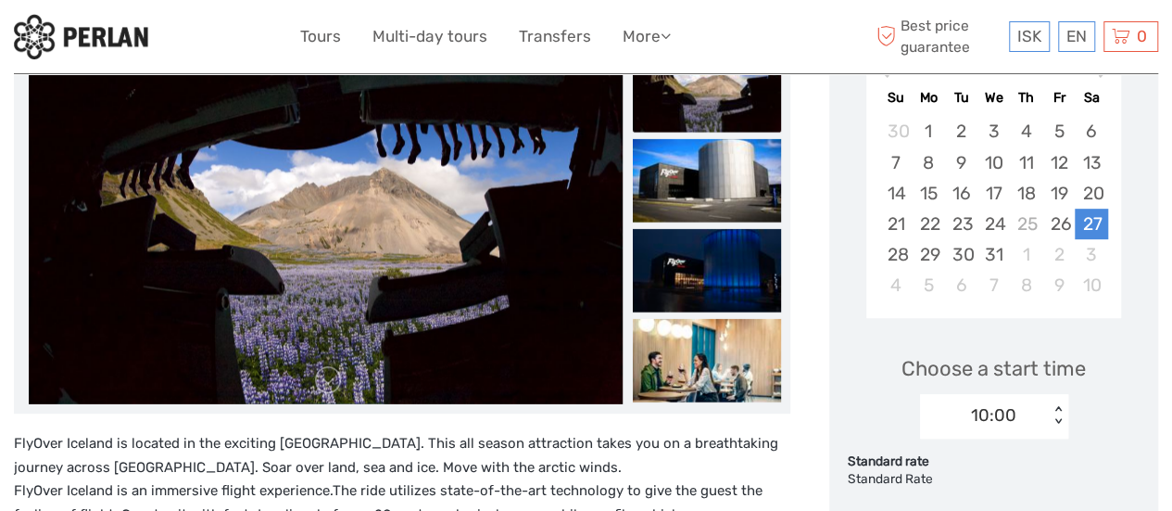
scroll to position [356, 0]
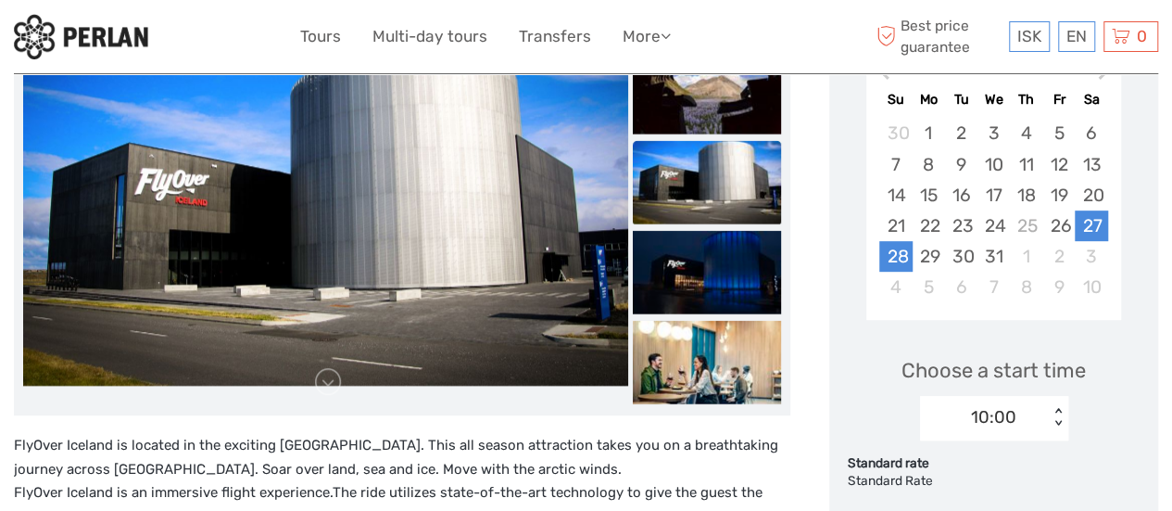
click at [893, 247] on div "28" at bounding box center [895, 256] width 32 height 31
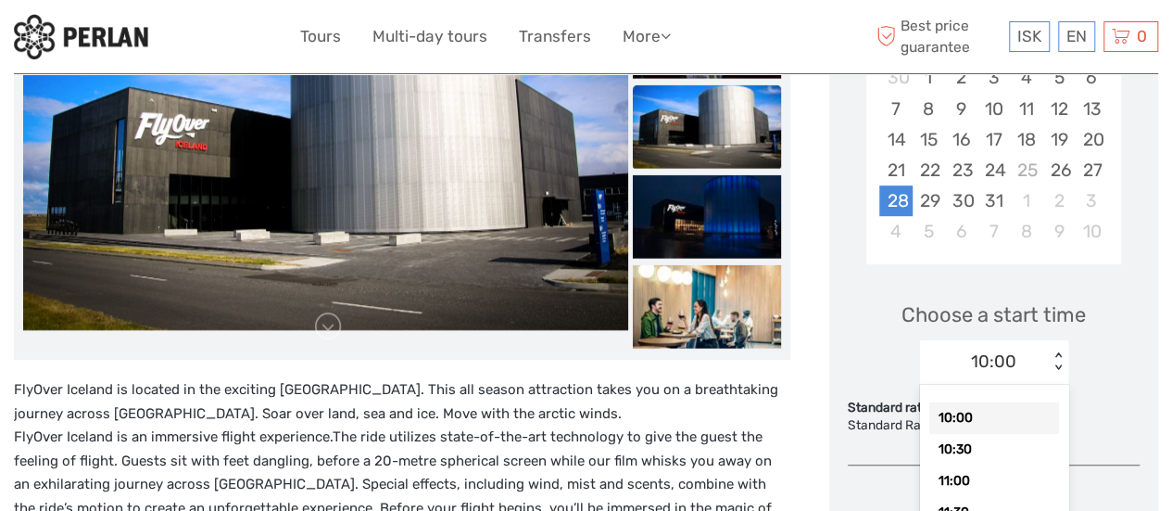
click at [1054, 385] on div "option 10:00 selected, 1 of 18. 18 results available. Use Up and Down to choose…" at bounding box center [994, 362] width 148 height 44
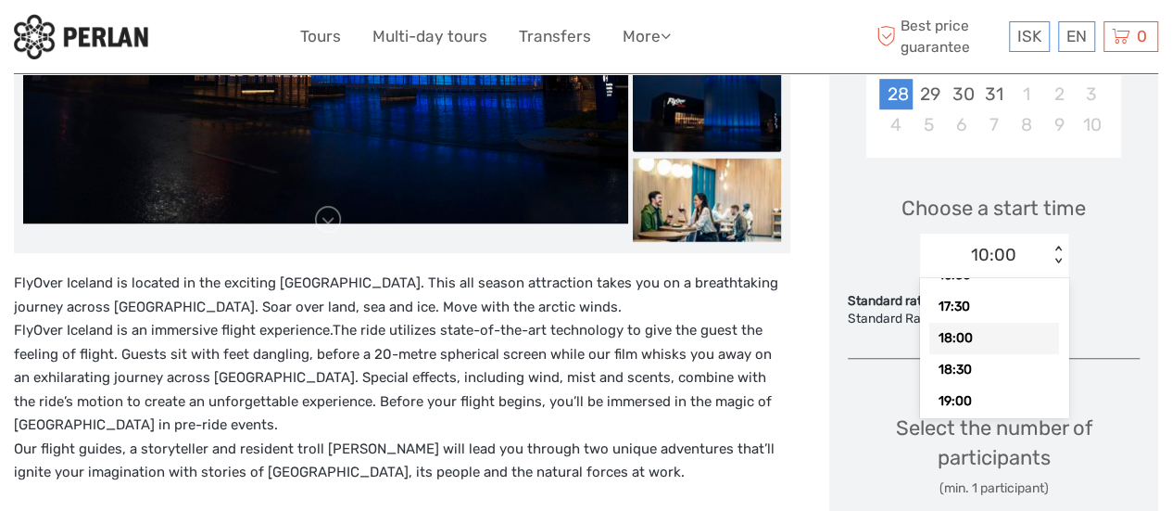
scroll to position [528, 0]
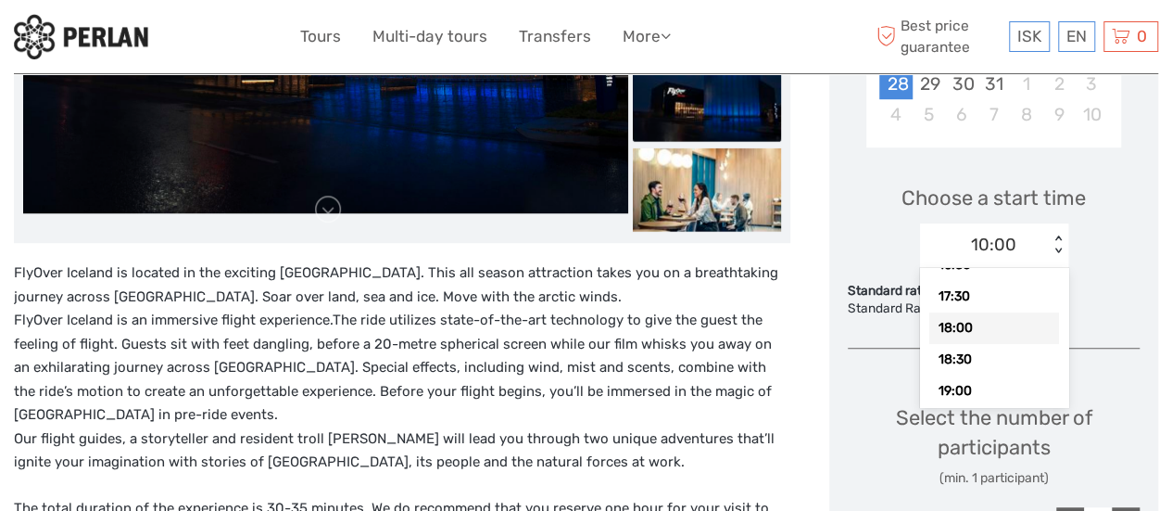
click at [1004, 333] on div "18:00" at bounding box center [994, 328] width 130 height 32
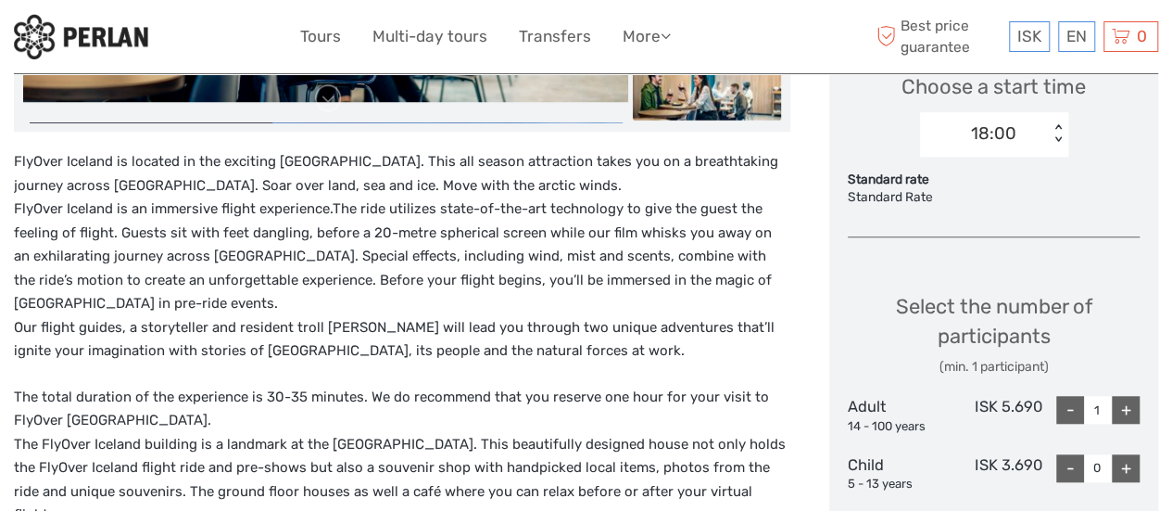
scroll to position [669, 0]
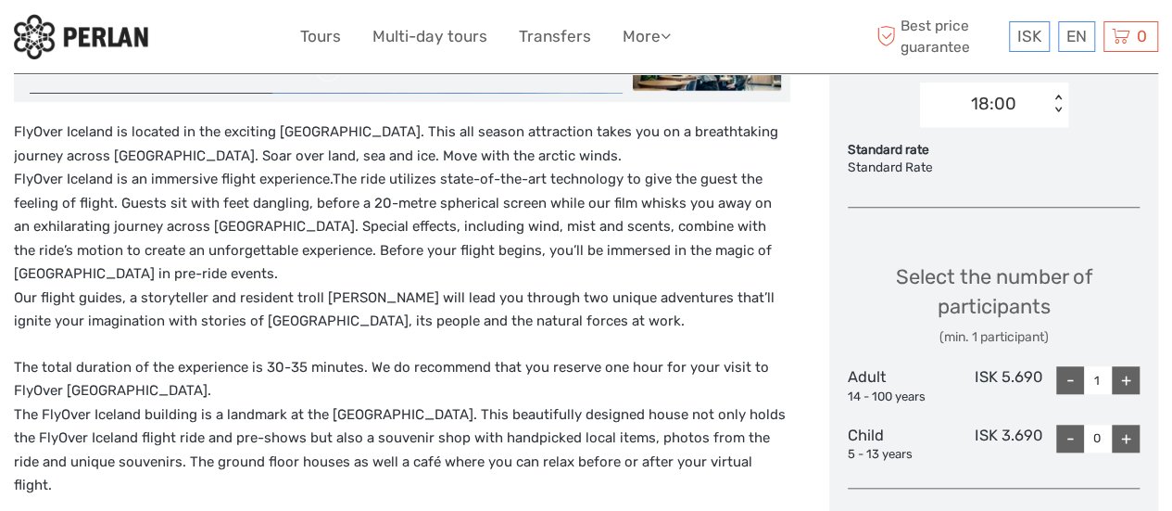
click at [1129, 386] on div "+" at bounding box center [1126, 380] width 28 height 28
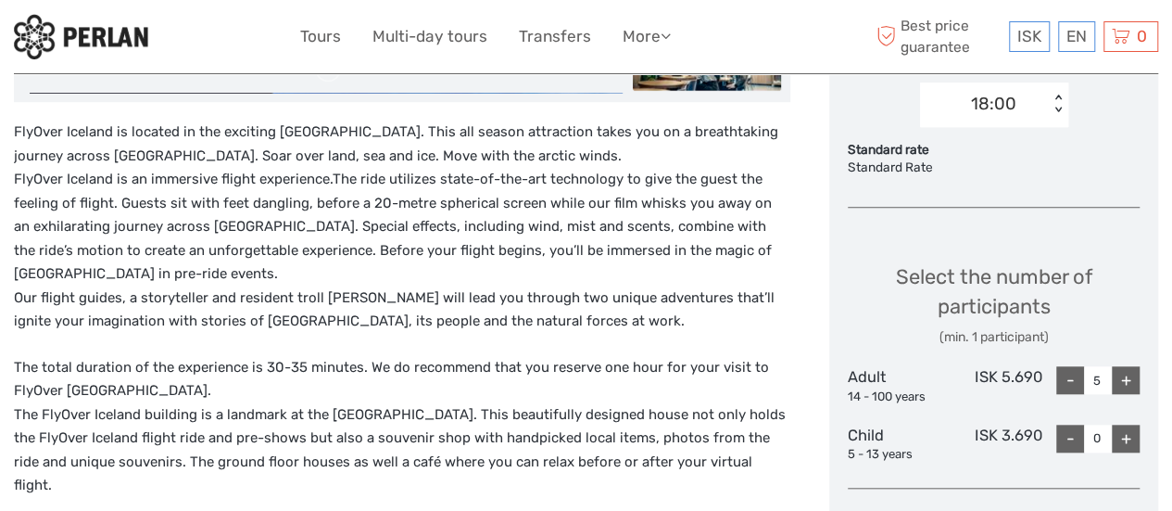
type input "6"
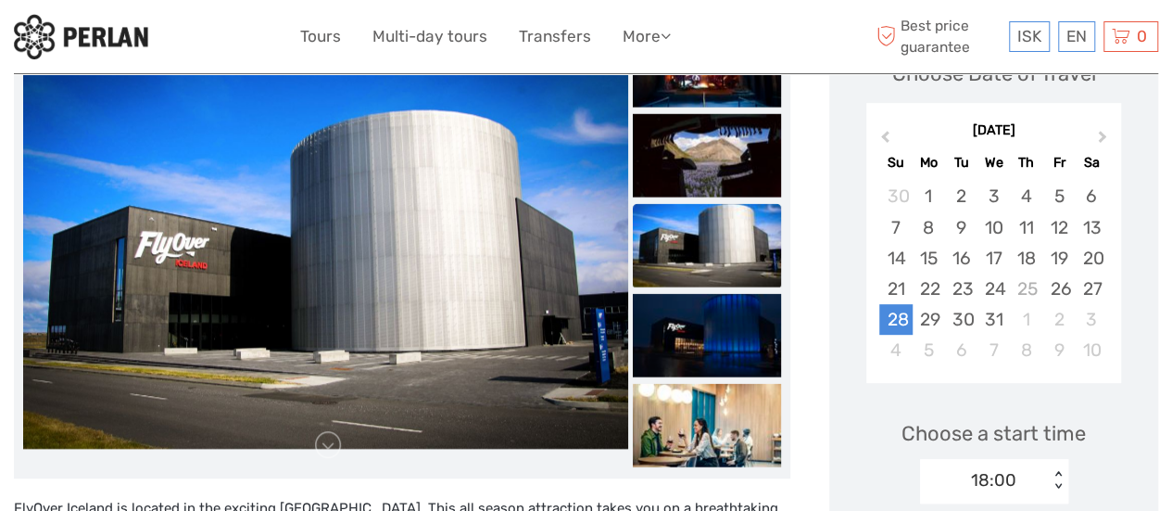
scroll to position [295, 0]
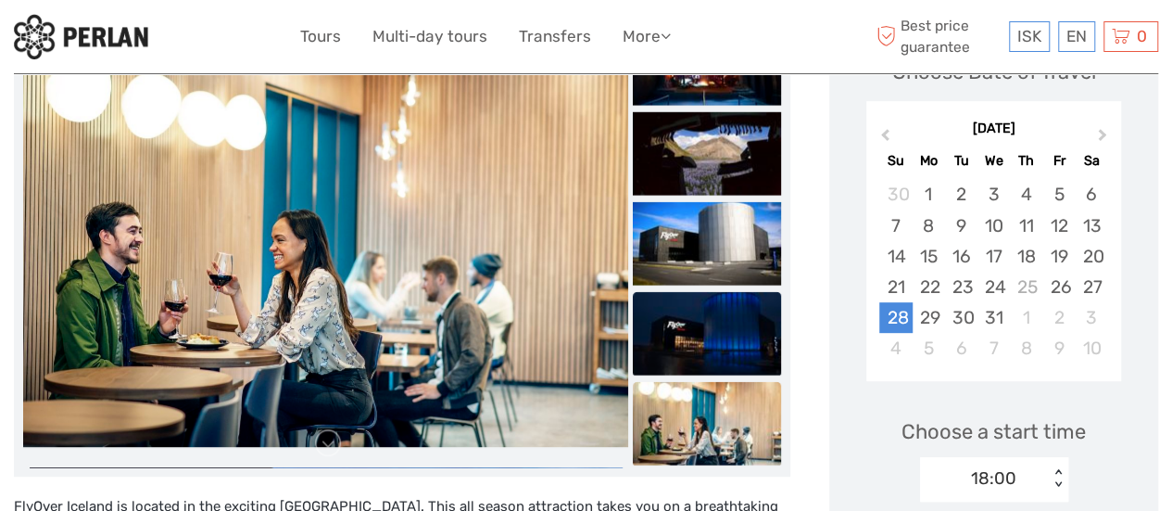
click at [747, 332] on img at bounding box center [707, 333] width 148 height 83
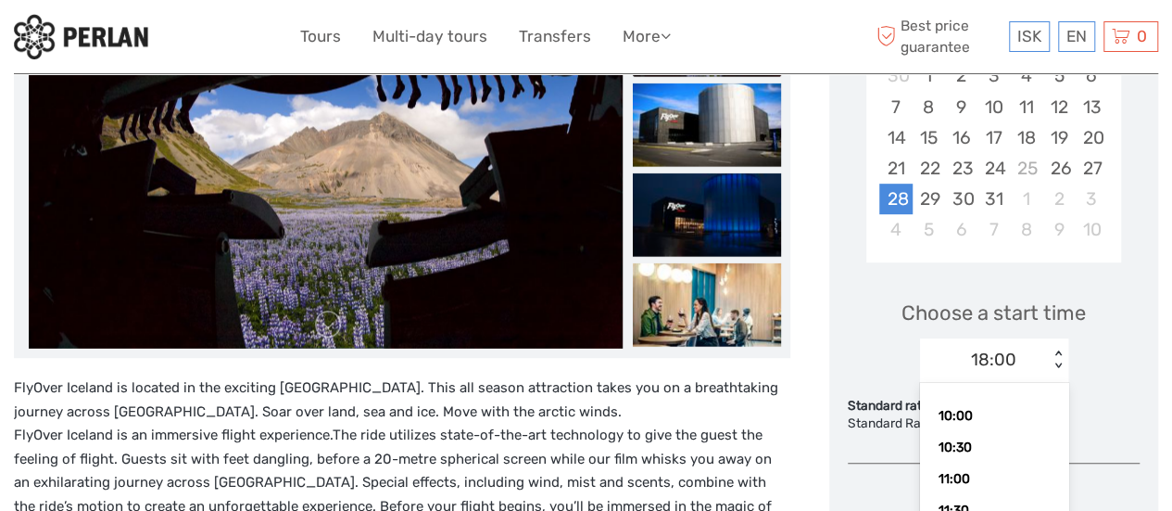
scroll to position [430, 0]
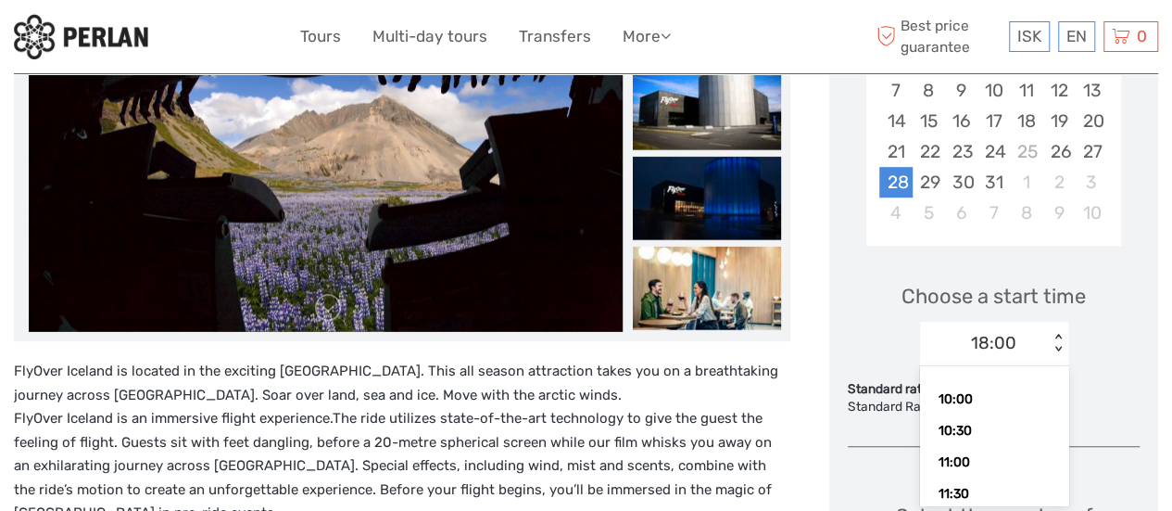
click at [1056, 366] on div "option 18:00 selected, 16 of 18. 18 results available. Use Up and Down to choos…" at bounding box center [994, 344] width 148 height 44
click at [928, 183] on div "29" at bounding box center [929, 182] width 32 height 31
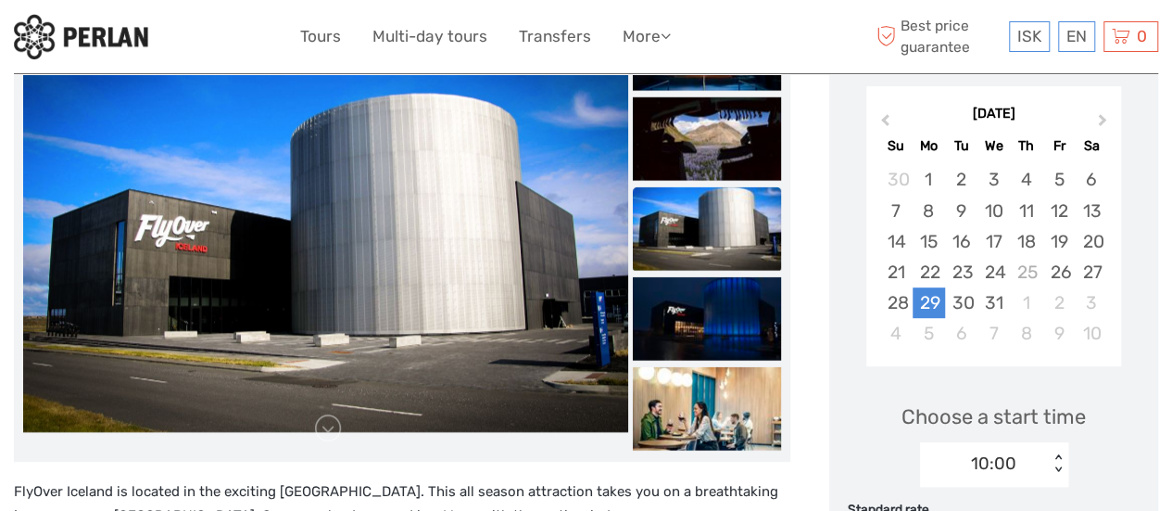
scroll to position [306, 0]
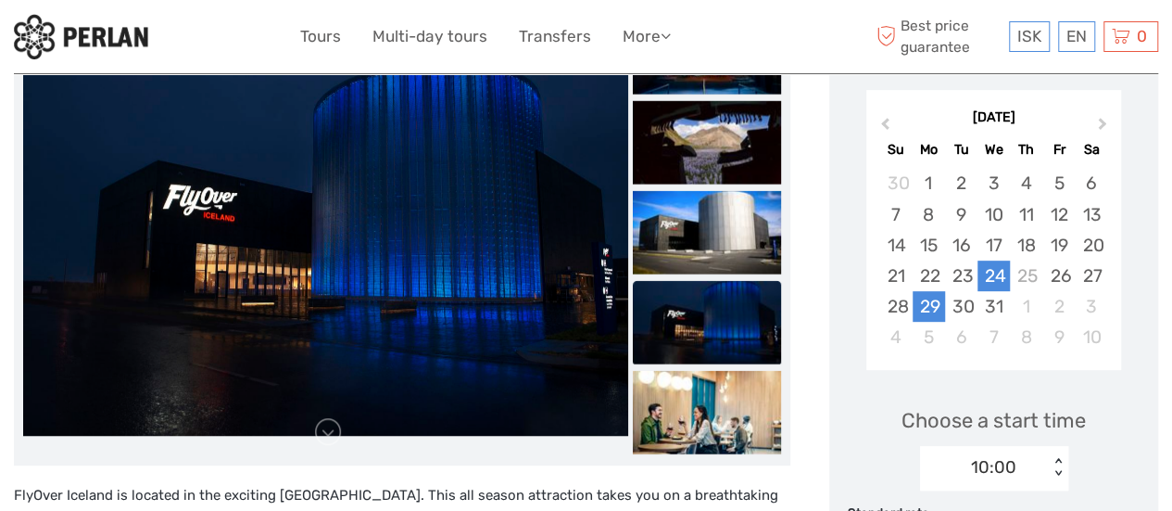
click at [991, 271] on div "24" at bounding box center [993, 275] width 32 height 31
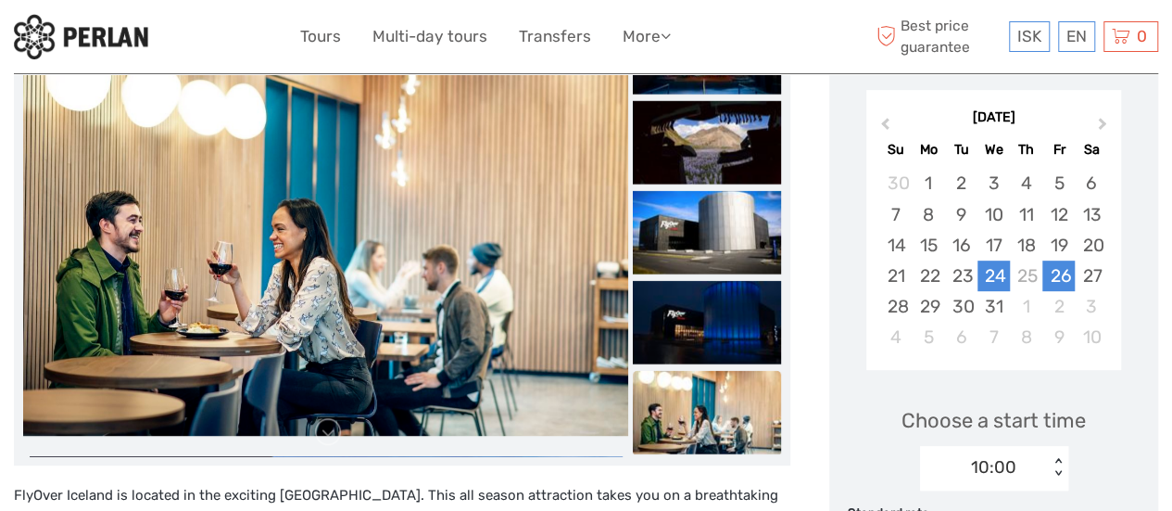
click at [1060, 270] on div "26" at bounding box center [1058, 275] width 32 height 31
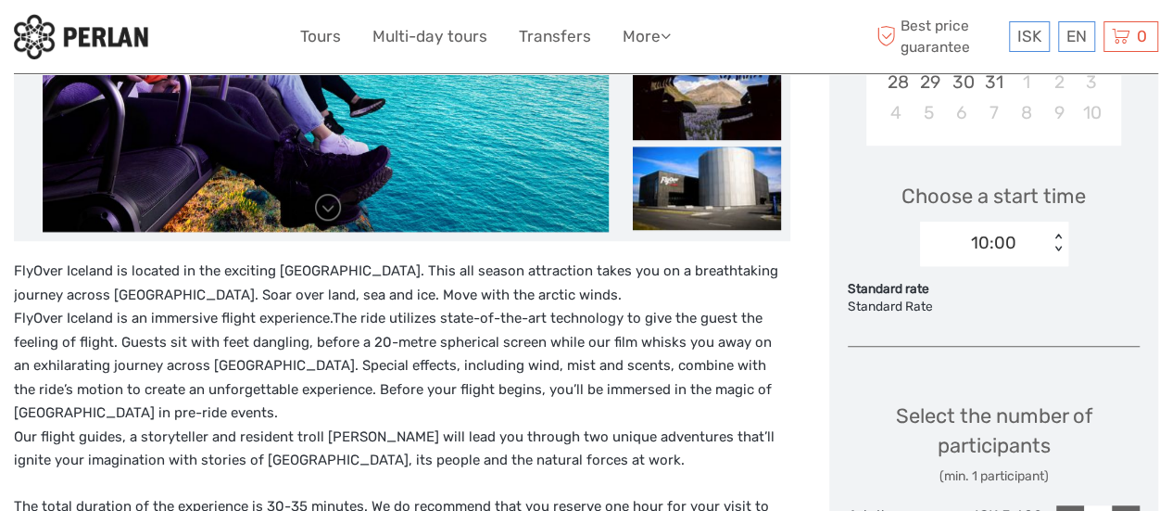
scroll to position [532, 0]
